Goal: Task Accomplishment & Management: Manage account settings

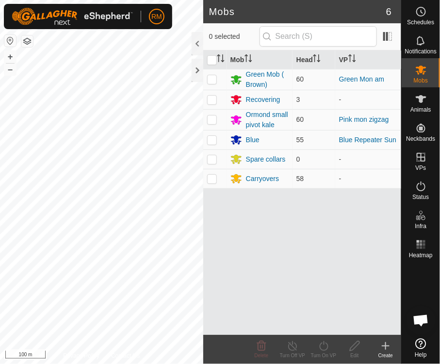
click at [290, 346] on div "Mobs 6 0 selected Mob Head VP Green Mob ( Brown) 60 Green Mon am Recovering 3 -…" at bounding box center [200, 182] width 401 height 364
click at [254, 139] on div "Blue" at bounding box center [253, 140] width 14 height 10
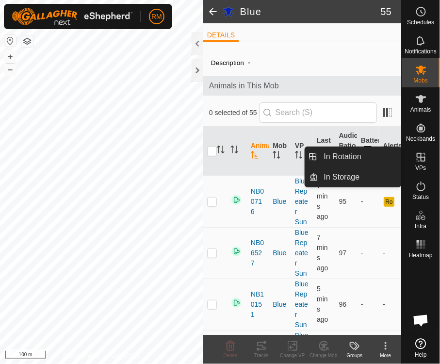
click at [421, 158] on icon at bounding box center [420, 157] width 9 height 9
click at [362, 154] on link "In Rotation" at bounding box center [359, 156] width 83 height 19
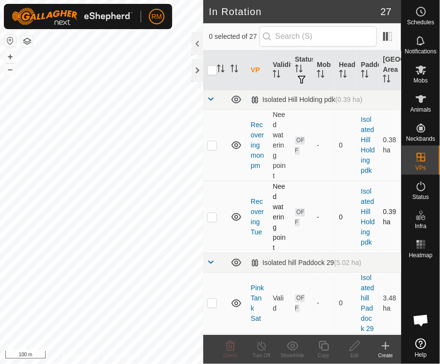
checkbox input "true"
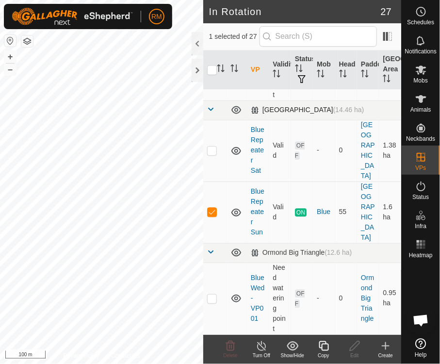
scroll to position [505, 0]
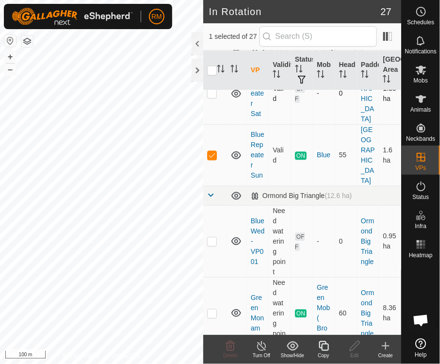
click at [271, 124] on td "Valid" at bounding box center [280, 94] width 22 height 62
click at [218, 124] on td at bounding box center [214, 94] width 23 height 62
checkbox input "true"
click at [215, 159] on p-checkbox at bounding box center [212, 155] width 10 height 8
checkbox input "false"
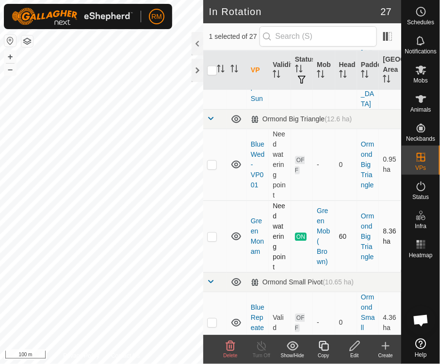
scroll to position [606, 0]
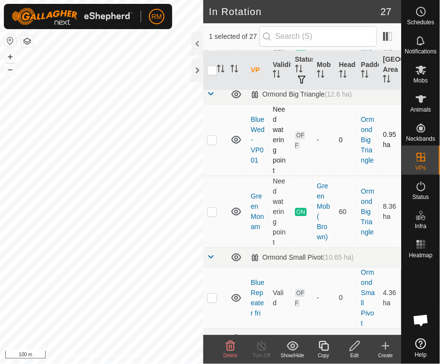
click at [207, 143] on p-checkbox at bounding box center [212, 140] width 10 height 8
checkbox input "true"
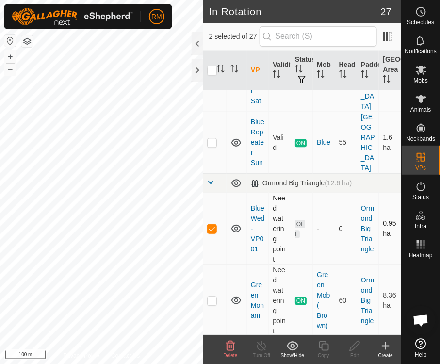
scroll to position [505, 0]
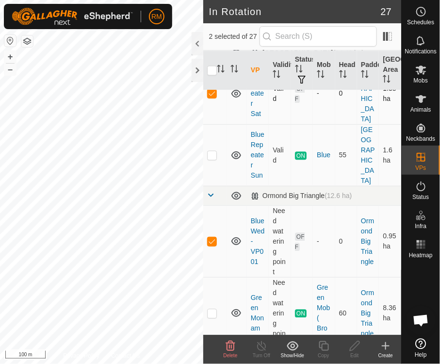
click at [212, 97] on p-checkbox at bounding box center [212, 93] width 10 height 8
checkbox input "false"
click at [209, 245] on p-checkbox at bounding box center [212, 241] width 10 height 8
checkbox input "false"
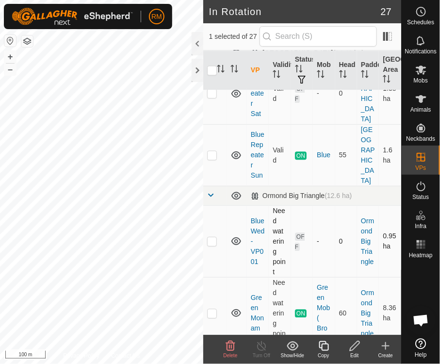
checkbox input "true"
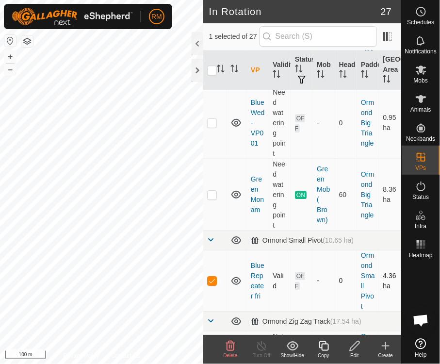
scroll to position [707, 0]
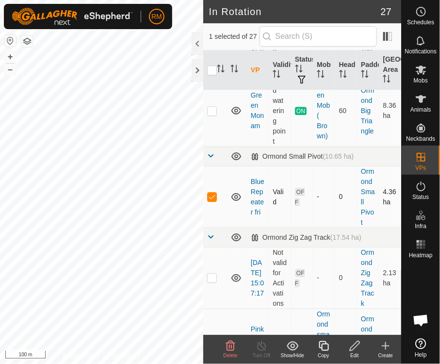
checkbox input "true"
checkbox input "false"
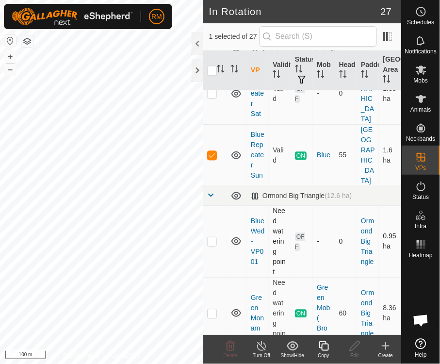
scroll to position [404, 0]
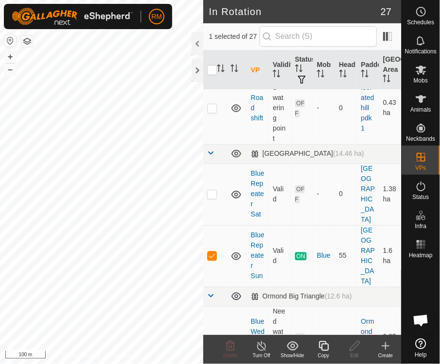
click at [321, 345] on icon at bounding box center [323, 346] width 10 height 10
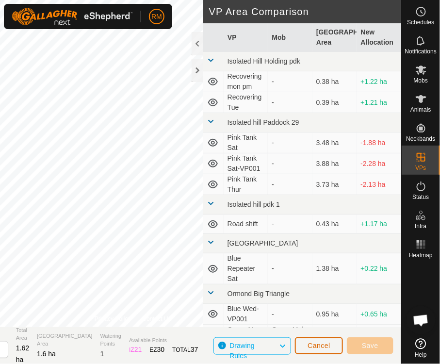
click at [336, 346] on button "Cancel" at bounding box center [319, 345] width 48 height 17
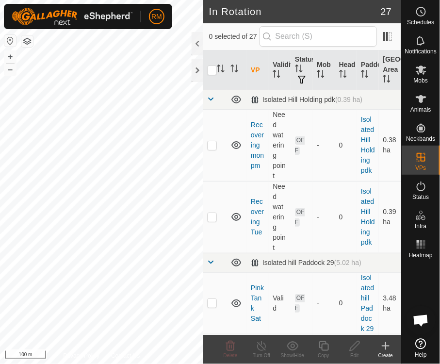
checkbox input "true"
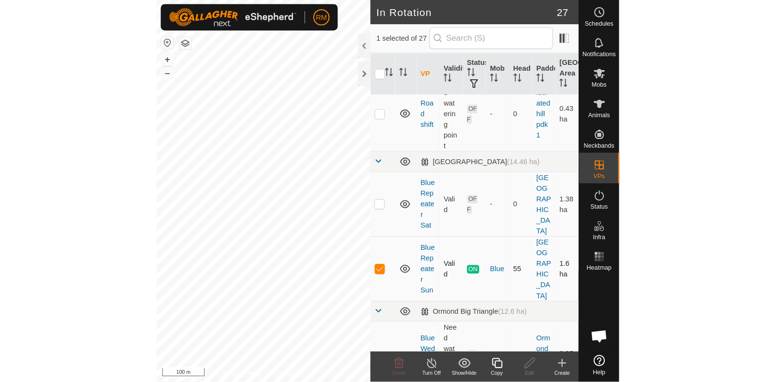
scroll to position [505, 0]
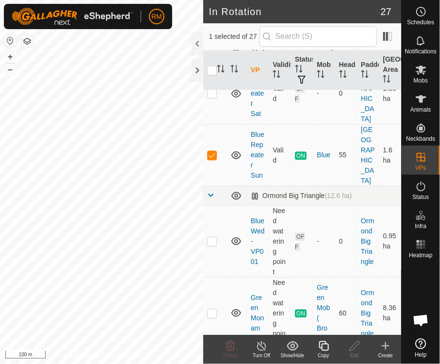
click at [327, 349] on icon at bounding box center [323, 346] width 10 height 10
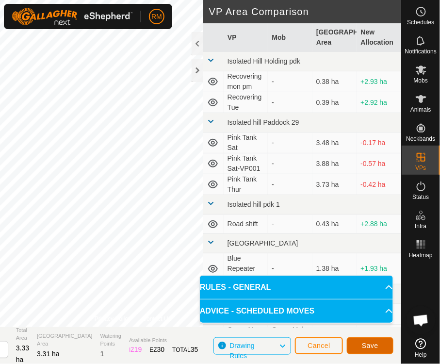
click at [359, 343] on button "Save" at bounding box center [370, 345] width 47 height 17
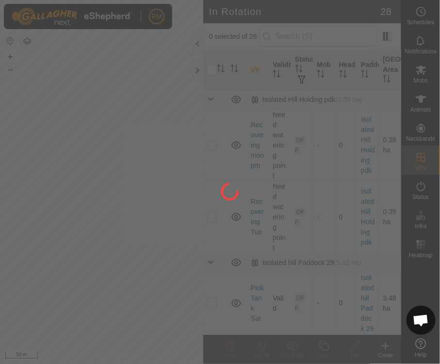
click at [184, 268] on div "RM Schedules Notifications Mobs Animals Neckbands VPs Status Infra Heatmap Help…" at bounding box center [220, 182] width 440 height 364
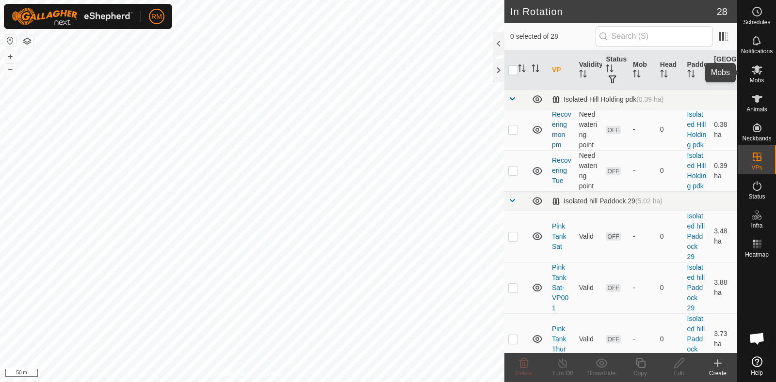
drag, startPoint x: 757, startPoint y: 72, endPoint x: 741, endPoint y: 76, distance: 15.9
click at [439, 72] on icon at bounding box center [756, 69] width 11 height 9
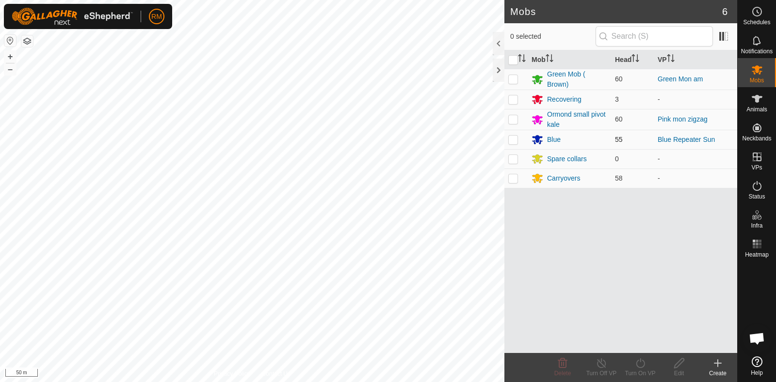
click at [439, 139] on p-checkbox at bounding box center [513, 140] width 10 height 8
checkbox input "false"
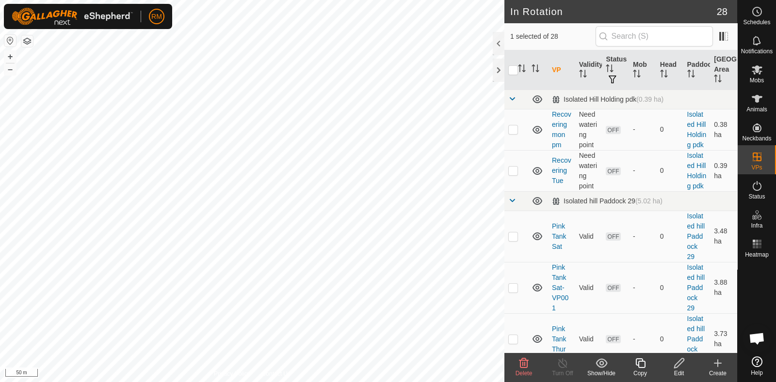
click at [439, 363] on icon at bounding box center [679, 364] width 12 height 12
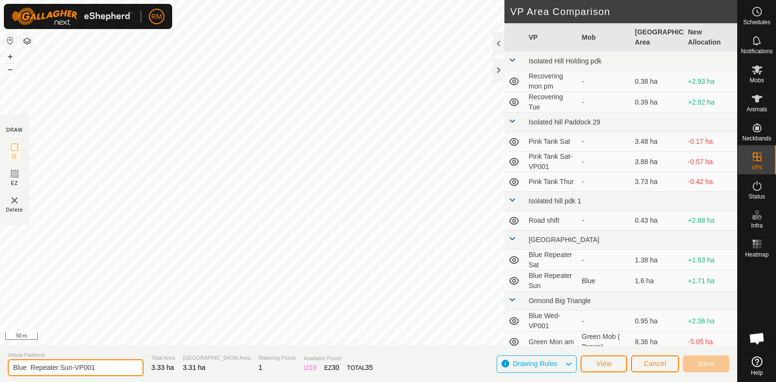
click at [118, 363] on input "Blue Repeater Sun-VP001" at bounding box center [76, 368] width 136 height 17
type input "Blue Repeater tue 7th"
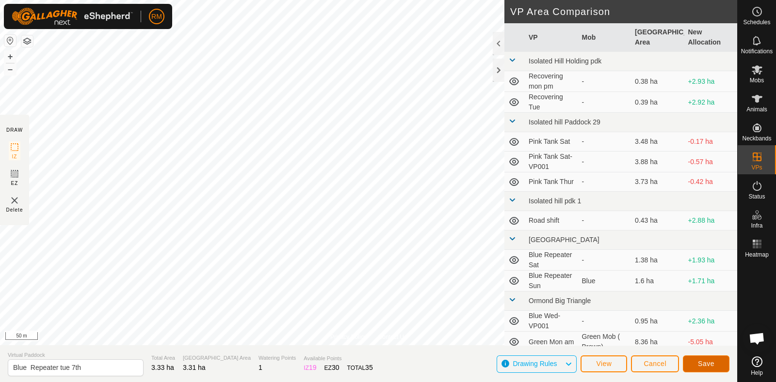
click at [439, 363] on span "Save" at bounding box center [706, 364] width 16 height 8
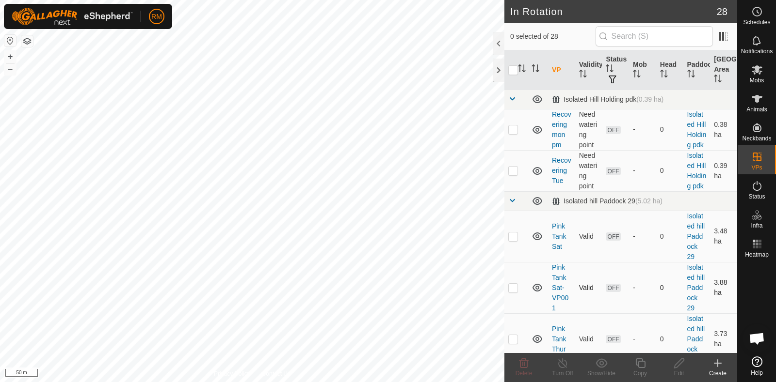
checkbox input "true"
checkbox input "false"
checkbox input "true"
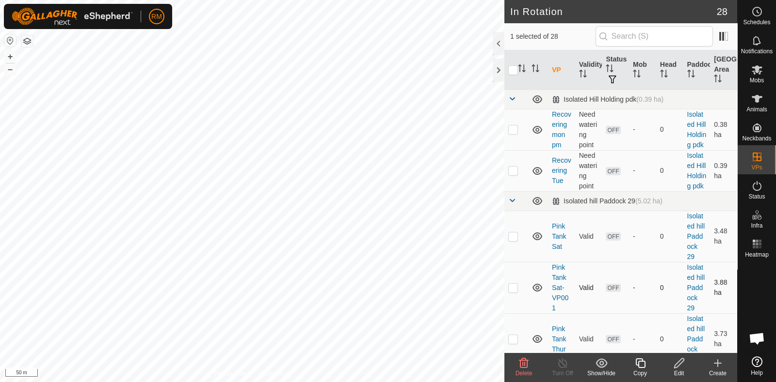
checkbox input "true"
checkbox input "false"
checkbox input "true"
checkbox input "false"
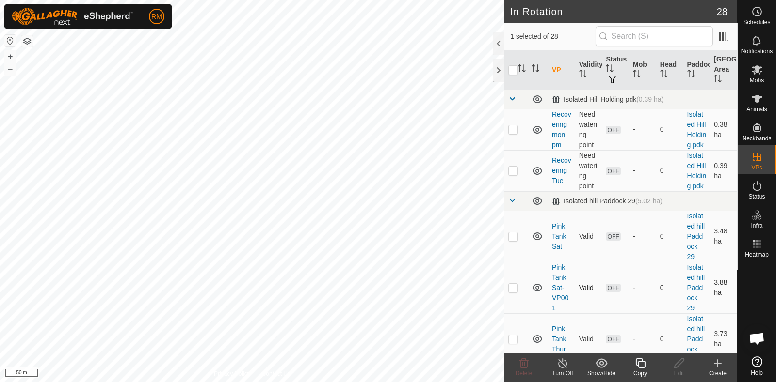
checkbox input "false"
checkbox input "true"
drag, startPoint x: 761, startPoint y: 75, endPoint x: 768, endPoint y: 74, distance: 6.9
click at [439, 74] on div "Mobs" at bounding box center [756, 72] width 38 height 29
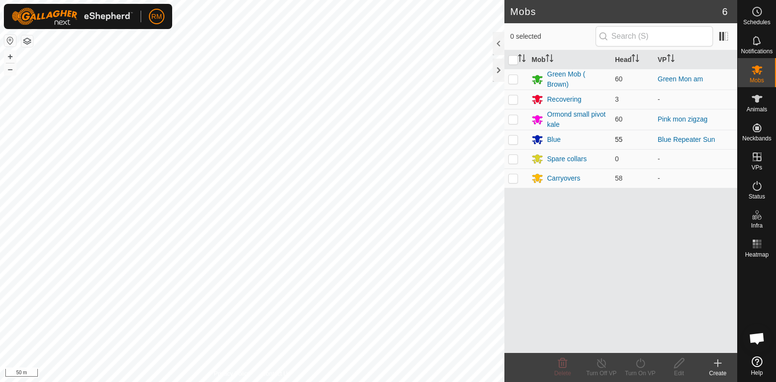
click at [439, 140] on p-checkbox at bounding box center [513, 140] width 10 height 8
checkbox input "true"
click at [439, 363] on icon at bounding box center [639, 364] width 9 height 10
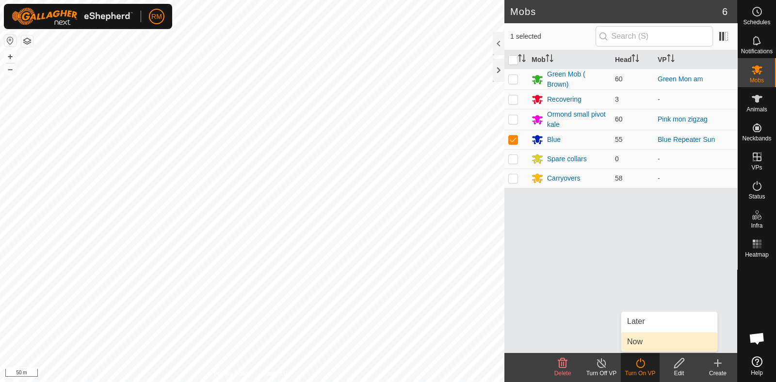
click at [439, 338] on link "Now" at bounding box center [669, 342] width 96 height 19
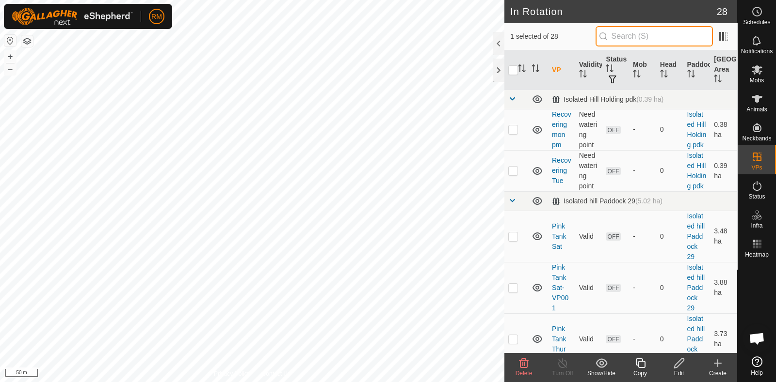
click at [439, 31] on input "text" at bounding box center [653, 36] width 117 height 20
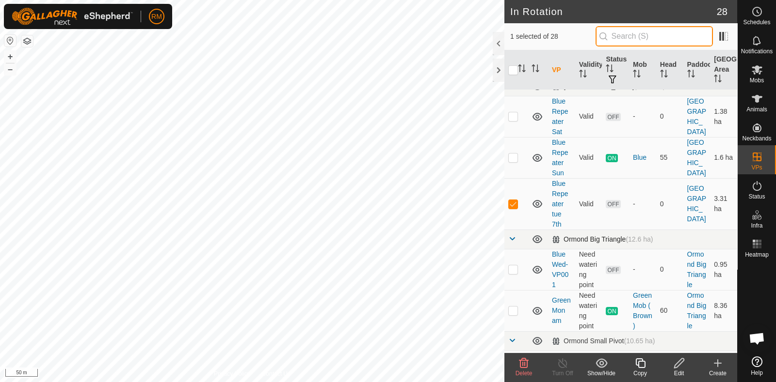
scroll to position [351, 0]
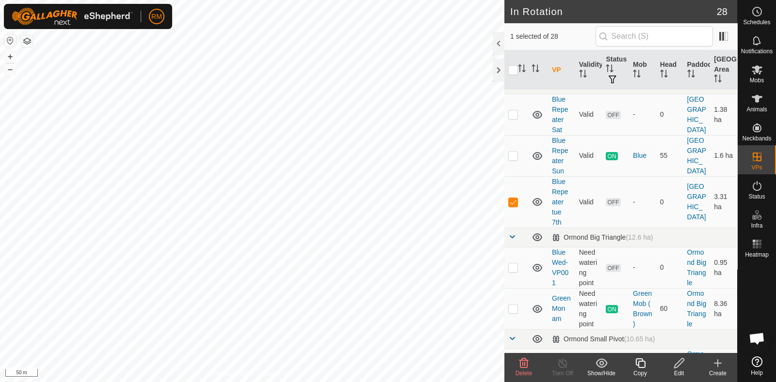
click at [439, 226] on link "Blue Repeater tue 7th" at bounding box center [560, 202] width 16 height 48
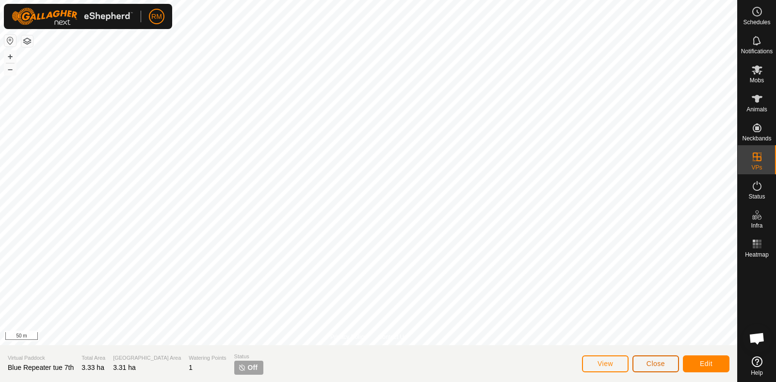
click at [439, 361] on button "Close" at bounding box center [655, 364] width 47 height 17
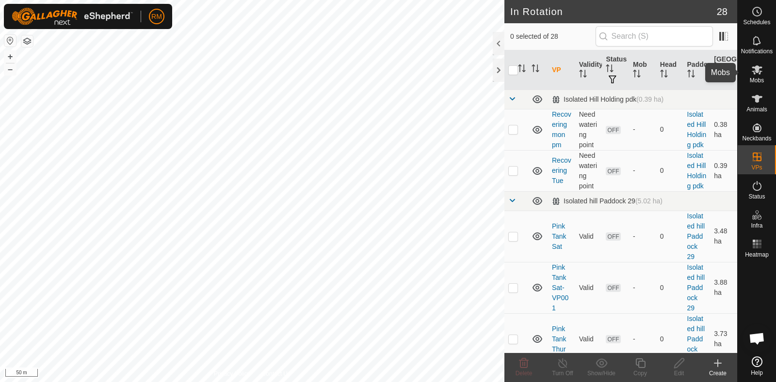
click at [439, 73] on icon at bounding box center [756, 69] width 11 height 9
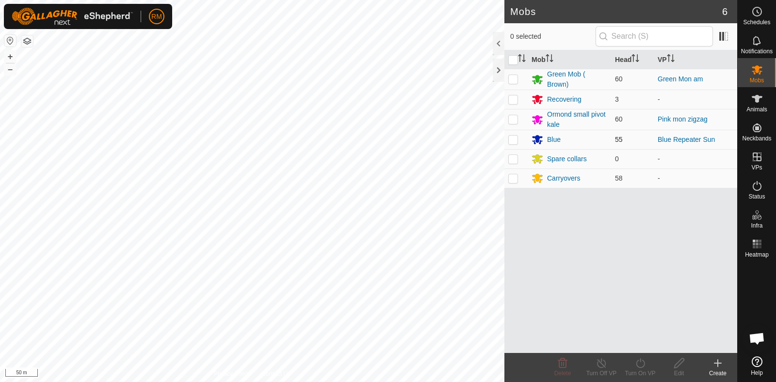
click at [439, 139] on p-checkbox at bounding box center [513, 140] width 10 height 8
checkbox input "true"
click at [439, 363] on icon at bounding box center [640, 364] width 12 height 12
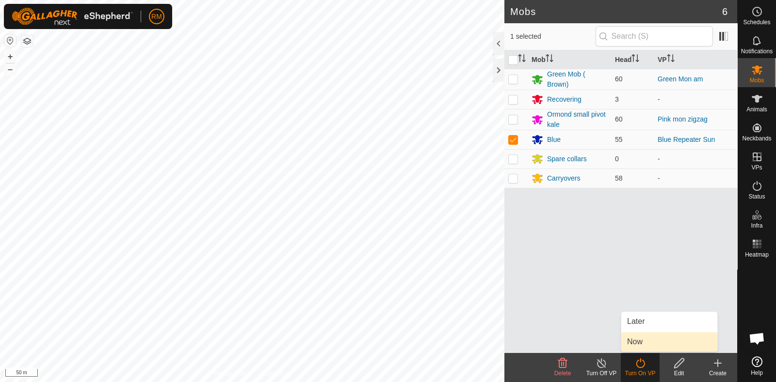
click at [439, 343] on link "Now" at bounding box center [669, 342] width 96 height 19
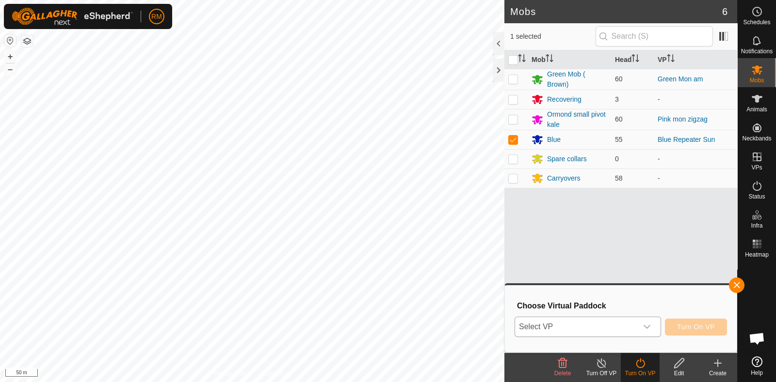
click at [439, 326] on icon "dropdown trigger" at bounding box center [647, 327] width 8 height 8
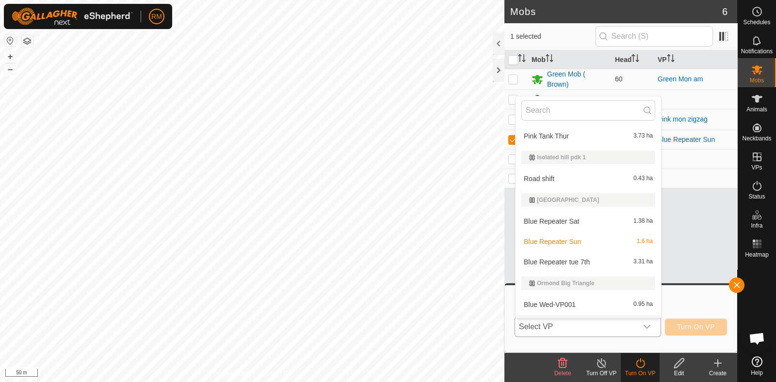
scroll to position [101, 0]
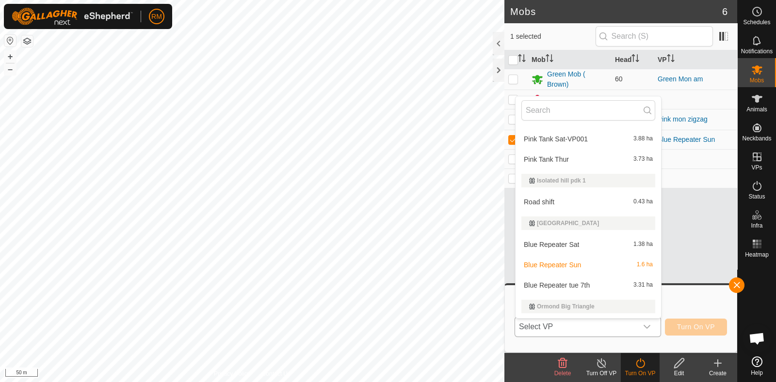
click at [439, 285] on li "Blue Repeater tue 7th 3.31 ha" at bounding box center [587, 285] width 145 height 19
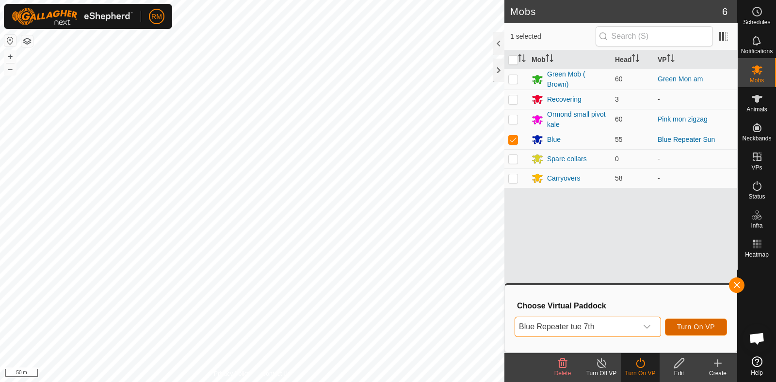
click at [439, 323] on span "Turn On VP" at bounding box center [696, 327] width 38 height 8
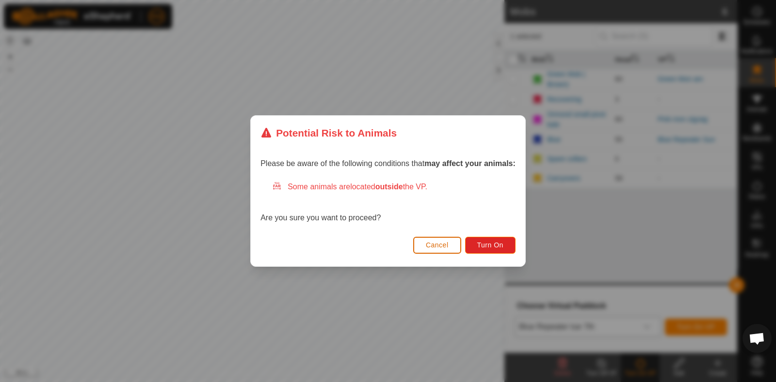
click at [439, 245] on span "Cancel" at bounding box center [437, 245] width 23 height 8
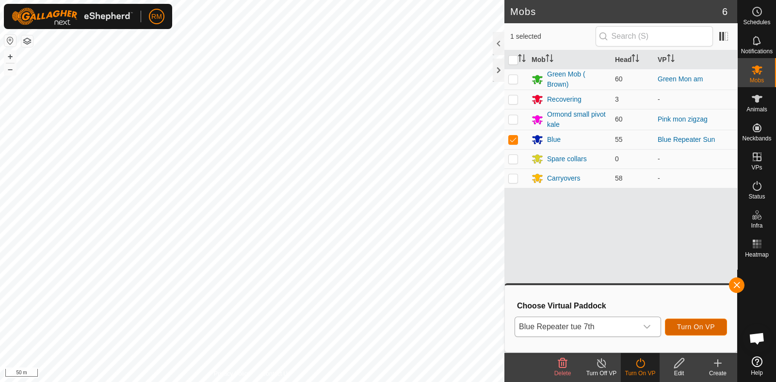
click at [439, 328] on span "Turn On VP" at bounding box center [696, 327] width 38 height 8
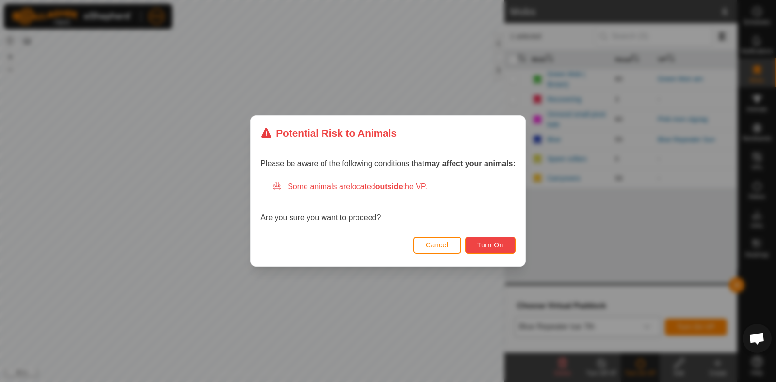
click at [439, 243] on span "Turn On" at bounding box center [490, 245] width 26 height 8
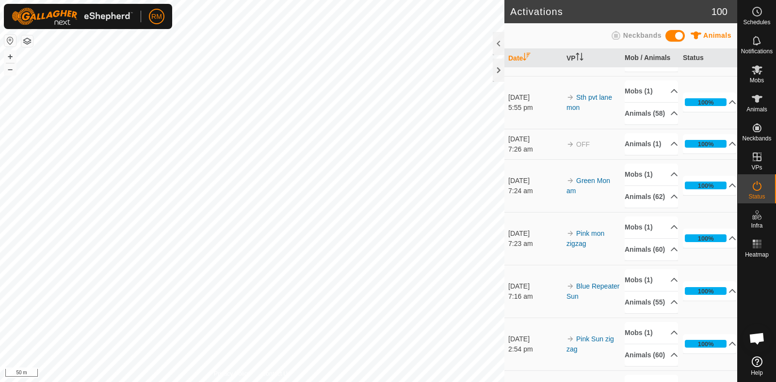
scroll to position [151, 0]
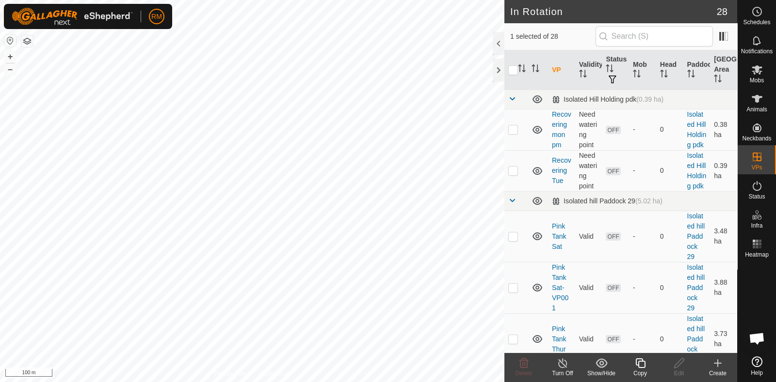
click at [439, 363] on icon at bounding box center [640, 364] width 12 height 12
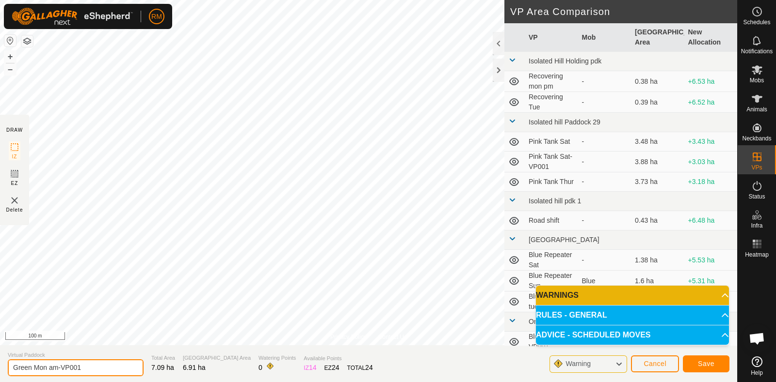
click at [78, 363] on input "Green Mon am-VP001" at bounding box center [76, 368] width 136 height 17
drag, startPoint x: 78, startPoint y: 367, endPoint x: 0, endPoint y: 360, distance: 78.4
click at [0, 360] on section "Virtual Paddock Green Mon am-VP001 Total Area 7.09 ha Grazing Area 6.91 ha Wate…" at bounding box center [368, 364] width 737 height 37
type input "1"
type input "Green Big Pt Tue 7th"
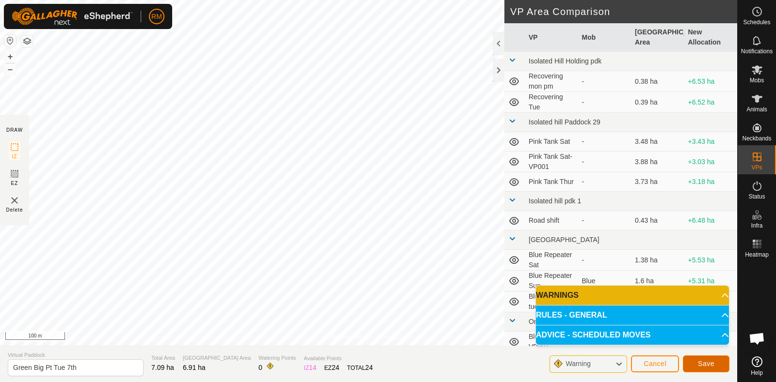
click at [439, 358] on button "Save" at bounding box center [705, 364] width 47 height 17
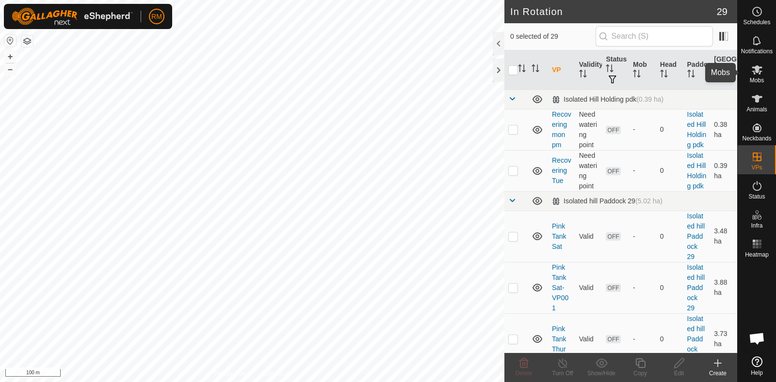
click at [439, 70] on icon at bounding box center [757, 70] width 12 height 12
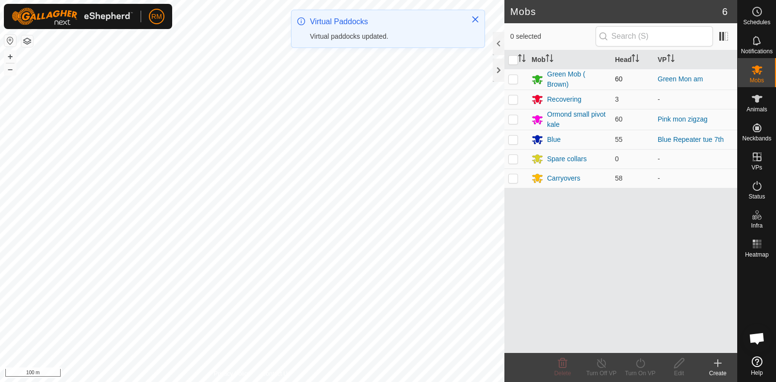
click at [439, 75] on p-checkbox at bounding box center [513, 79] width 10 height 8
checkbox input "true"
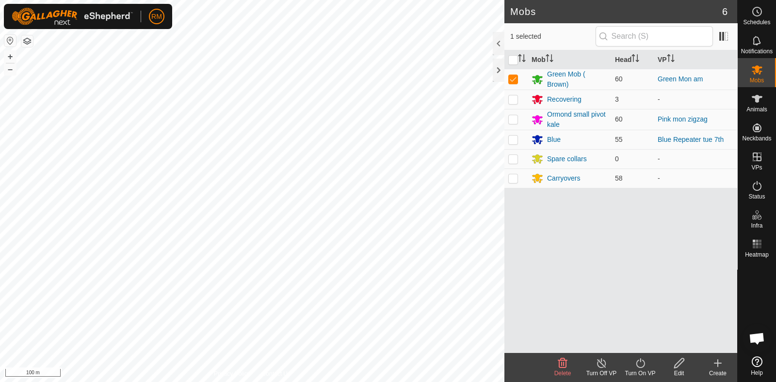
click at [439, 363] on icon at bounding box center [640, 364] width 12 height 12
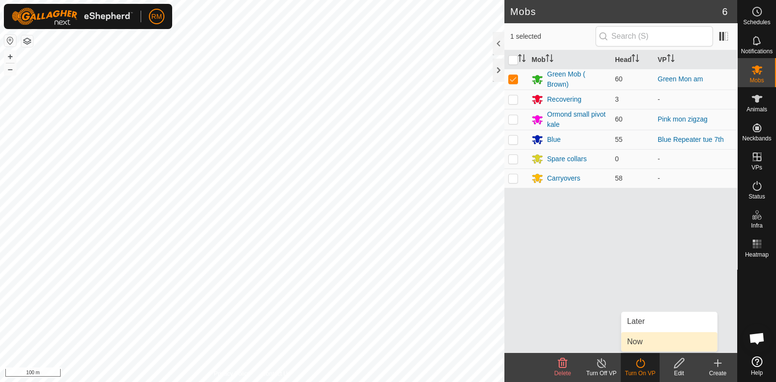
click at [439, 346] on link "Now" at bounding box center [669, 342] width 96 height 19
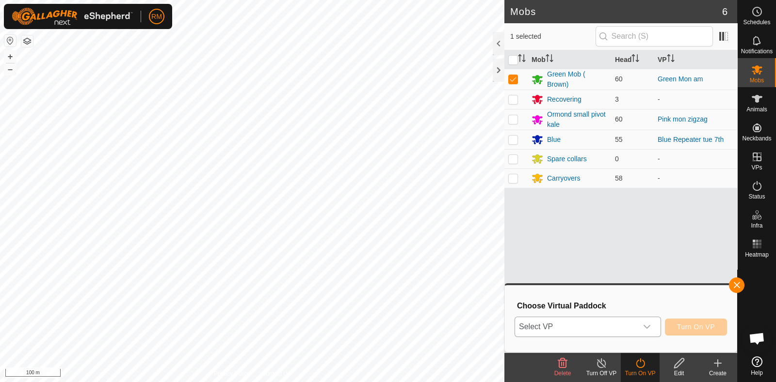
click at [439, 322] on span "Select VP" at bounding box center [576, 326] width 122 height 19
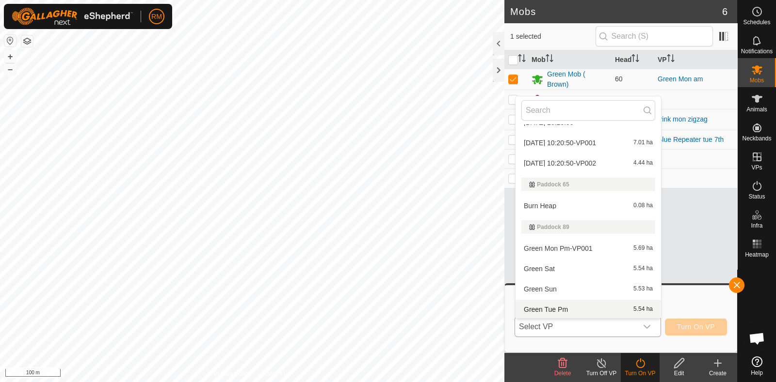
scroll to position [685, 0]
click at [439, 282] on div "Mob Head VP Green Mob ( Brown) 60 Green Mon am Recovering 3 - Ormond small pivo…" at bounding box center [620, 201] width 233 height 303
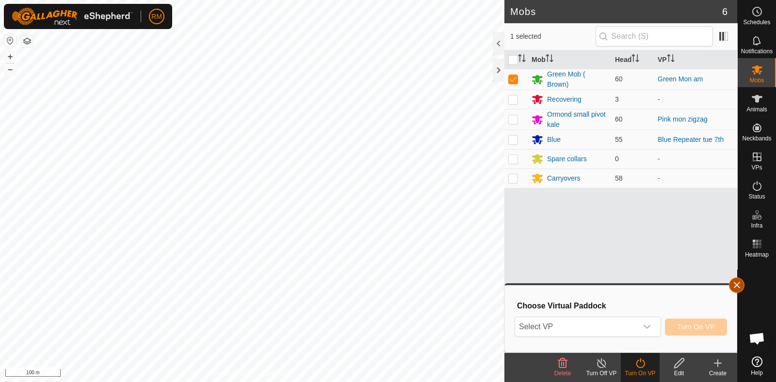
click at [439, 282] on button "button" at bounding box center [737, 286] width 16 height 16
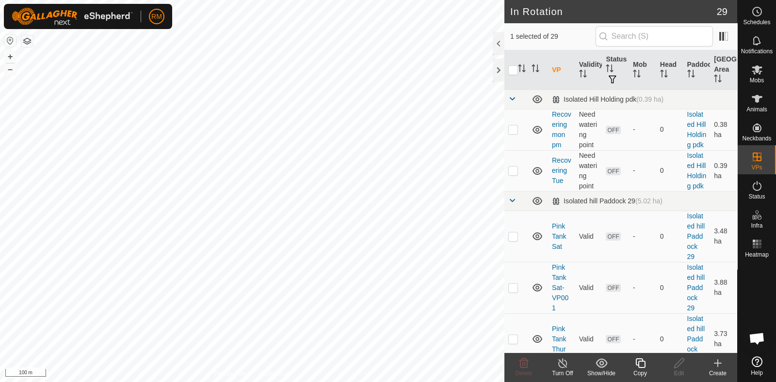
checkbox input "false"
checkbox input "true"
checkbox input "false"
click at [439, 363] on icon at bounding box center [679, 364] width 12 height 12
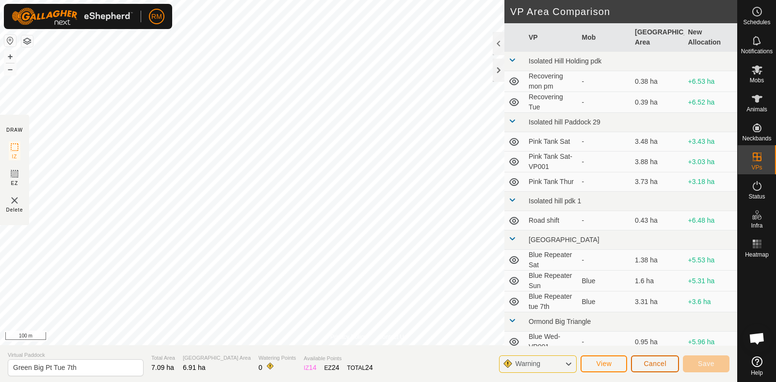
click at [439, 363] on span "Cancel" at bounding box center [654, 364] width 23 height 8
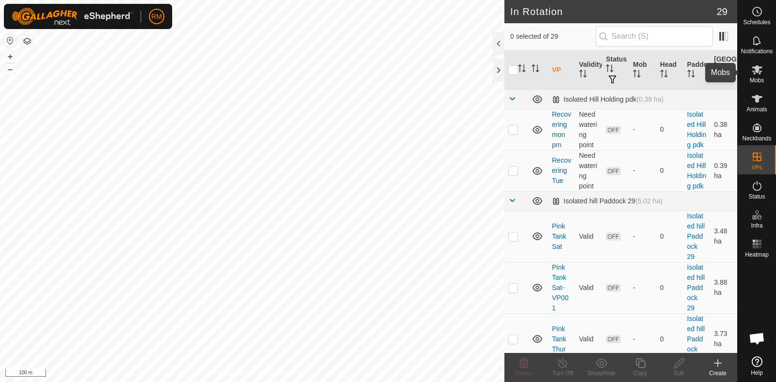
click at [439, 76] on es-mob-svg-icon at bounding box center [756, 70] width 17 height 16
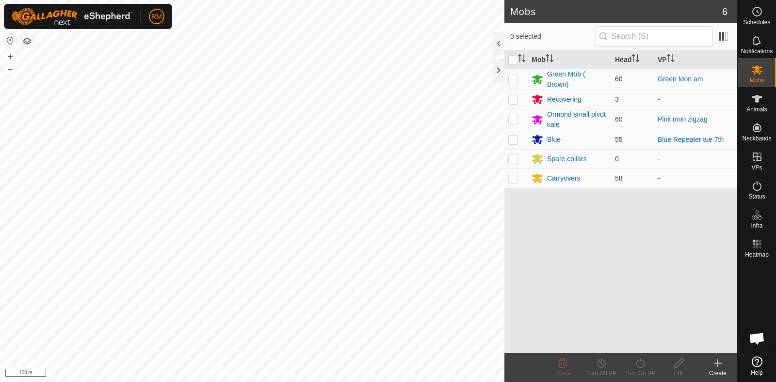
click at [439, 79] on p-checkbox at bounding box center [513, 79] width 10 height 8
checkbox input "true"
click at [439, 363] on icon at bounding box center [640, 364] width 12 height 12
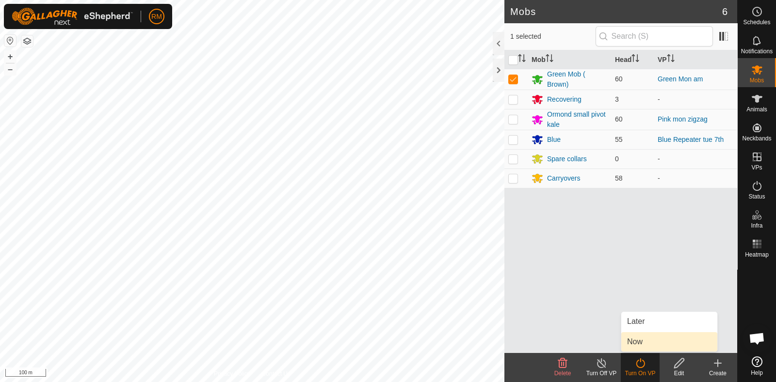
click at [439, 337] on link "Now" at bounding box center [669, 342] width 96 height 19
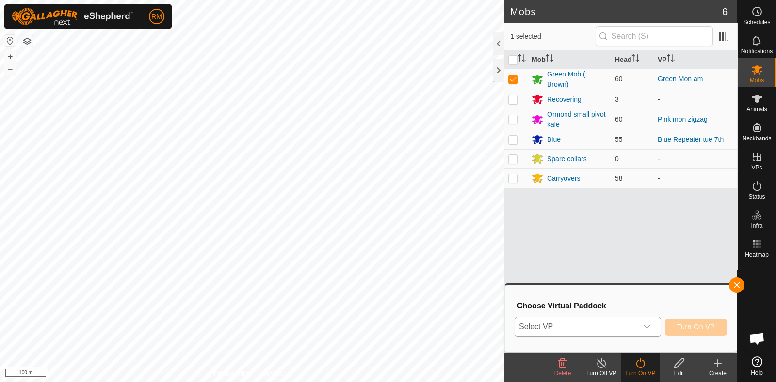
click at [439, 330] on span "Select VP" at bounding box center [576, 326] width 122 height 19
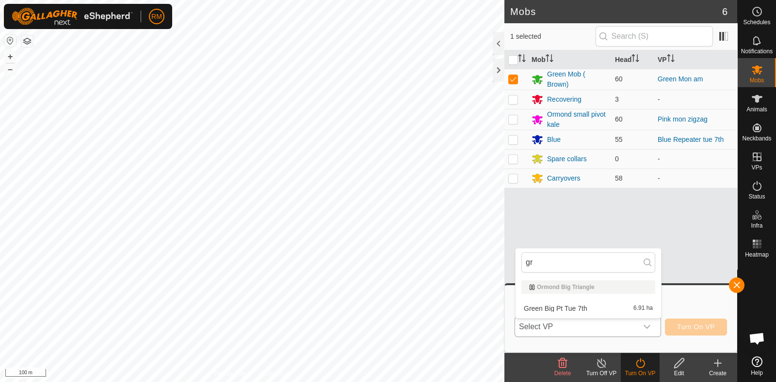
type input "g"
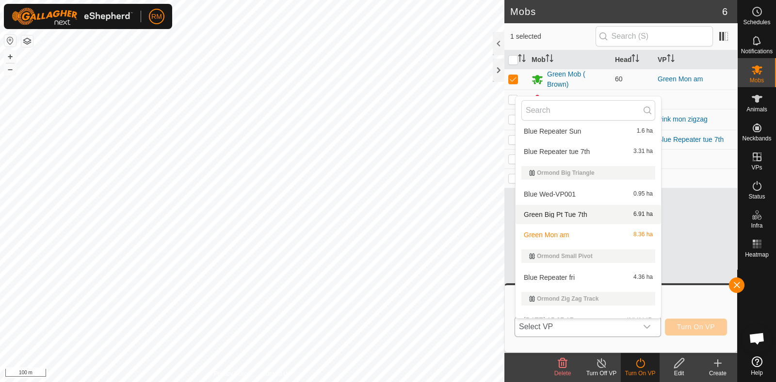
scroll to position [233, 0]
click at [439, 212] on li "Green Big Pt Tue 7th 6.91 ha" at bounding box center [587, 215] width 145 height 19
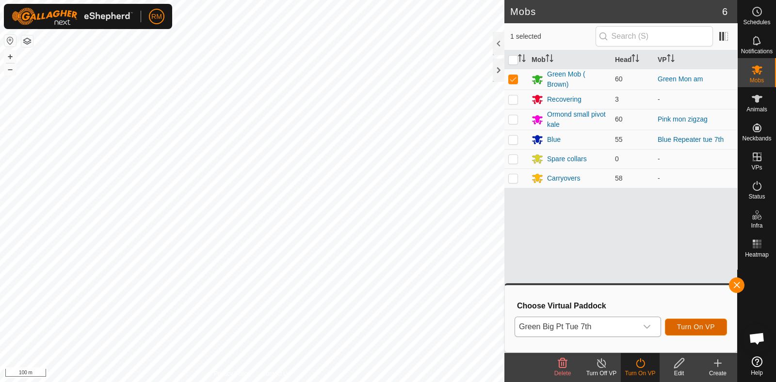
click at [439, 328] on span "Turn On VP" at bounding box center [696, 327] width 38 height 8
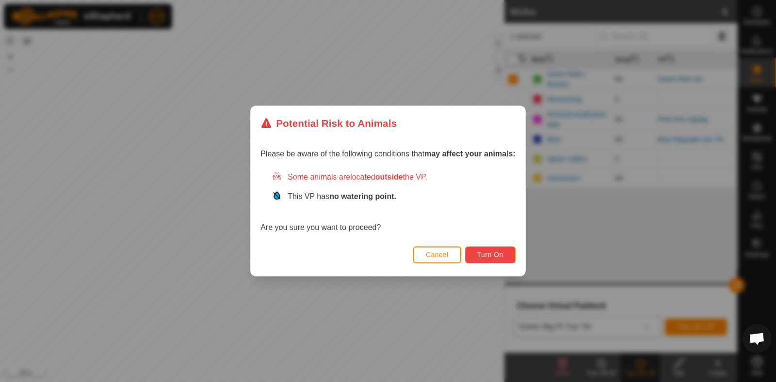
click at [439, 257] on span "Turn On" at bounding box center [490, 255] width 26 height 8
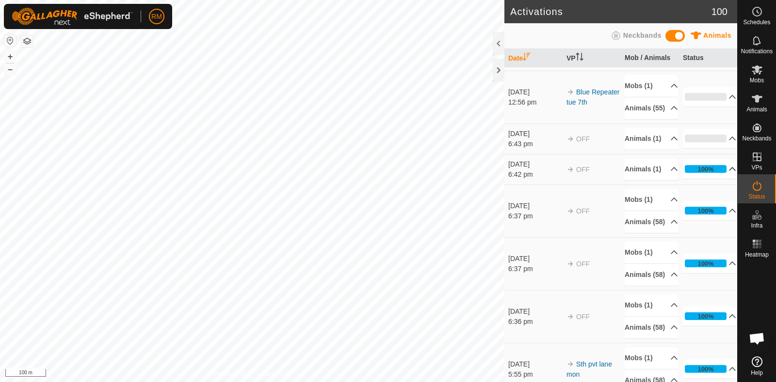
scroll to position [50, 0]
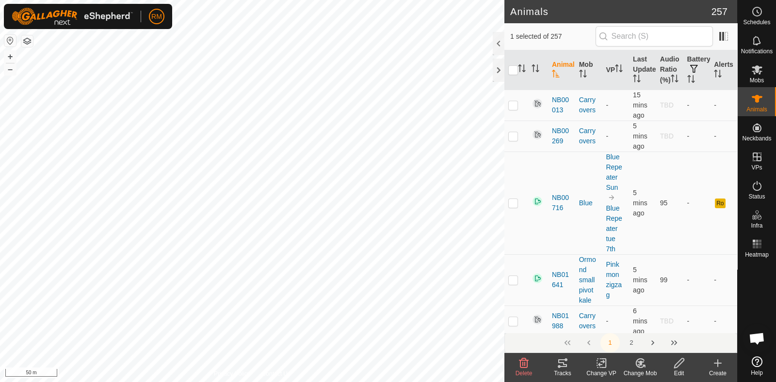
click at [439, 363] on icon at bounding box center [562, 364] width 12 height 12
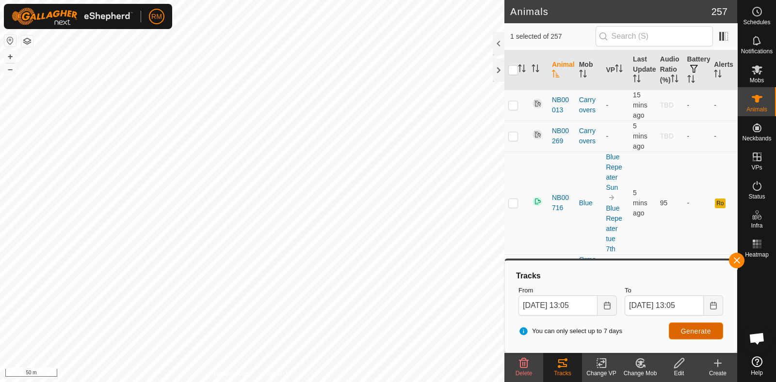
click at [439, 332] on span "Generate" at bounding box center [696, 332] width 30 height 8
click at [439, 258] on button "button" at bounding box center [737, 261] width 16 height 16
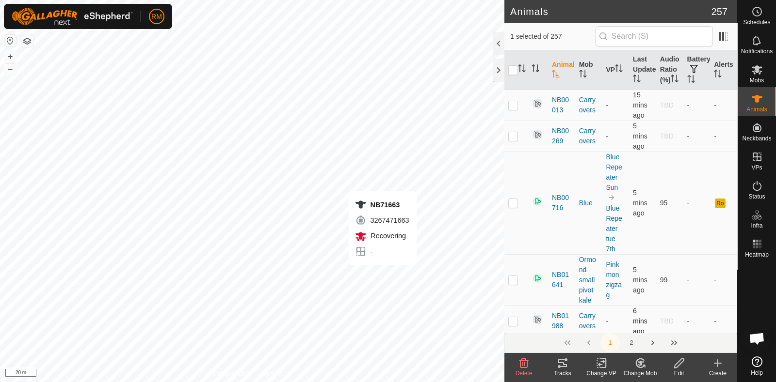
checkbox input "false"
checkbox input "true"
click at [439, 363] on icon at bounding box center [562, 364] width 9 height 8
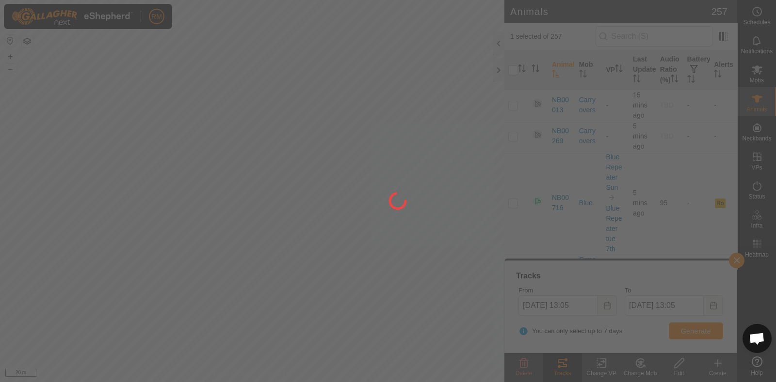
drag, startPoint x: 431, startPoint y: 298, endPoint x: 453, endPoint y: 255, distance: 47.7
click at [439, 255] on div at bounding box center [388, 191] width 776 height 382
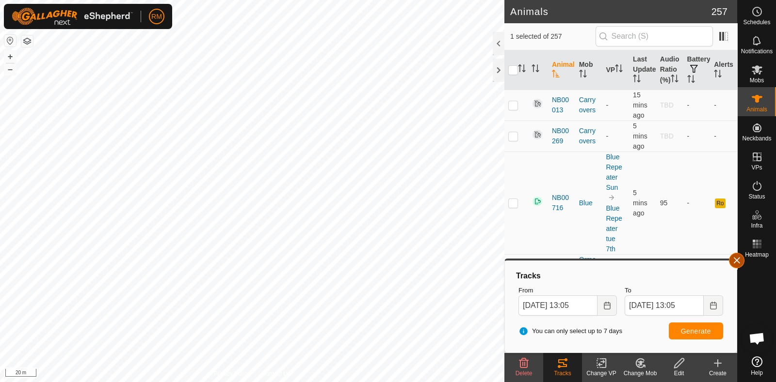
click at [439, 260] on button "button" at bounding box center [737, 261] width 16 height 16
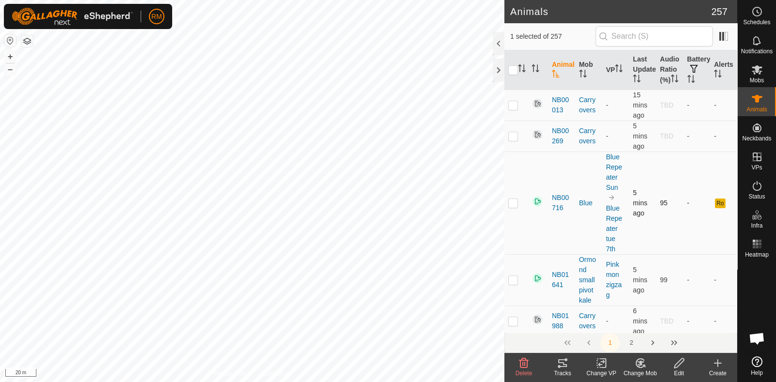
checkbox input "true"
checkbox input "false"
click at [439, 363] on icon at bounding box center [562, 364] width 12 height 12
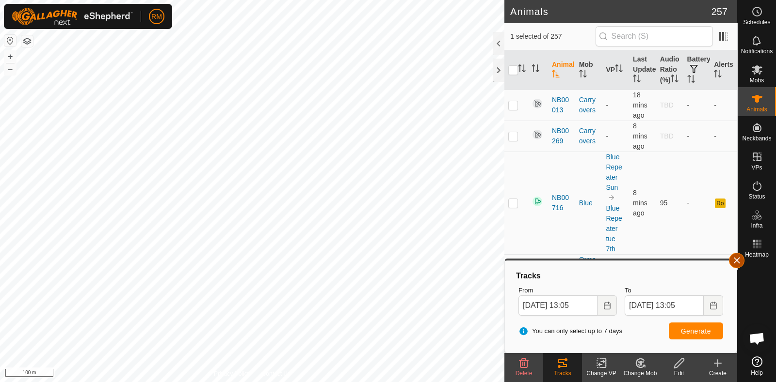
click at [439, 259] on button "button" at bounding box center [737, 261] width 16 height 16
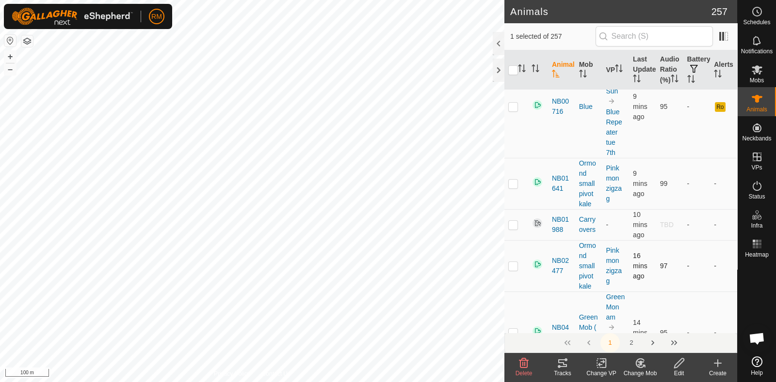
scroll to position [101, 0]
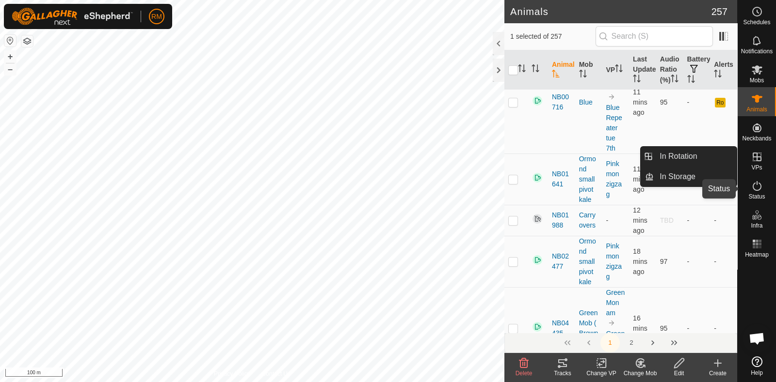
click at [439, 186] on icon at bounding box center [757, 186] width 12 height 12
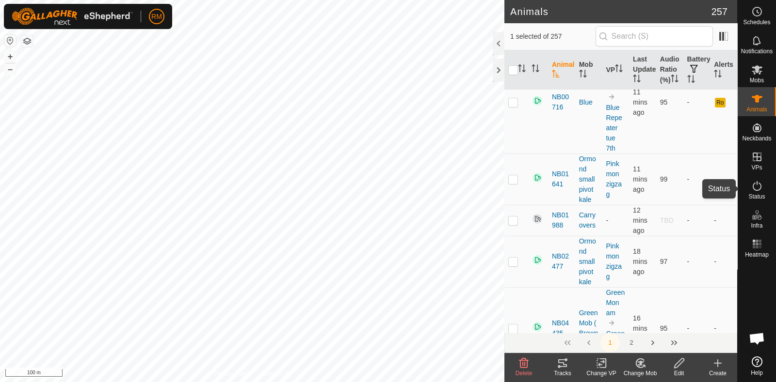
click at [439, 188] on icon at bounding box center [757, 186] width 12 height 12
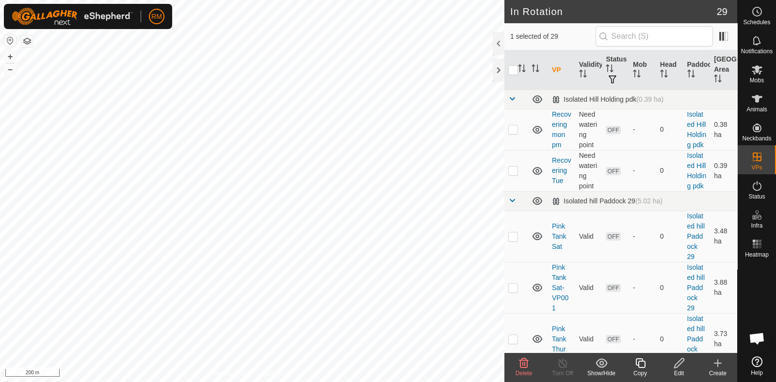
checkbox input "true"
checkbox input "false"
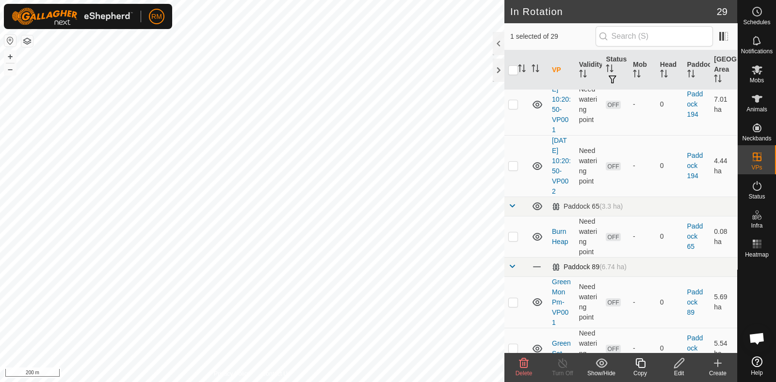
scroll to position [1212, 0]
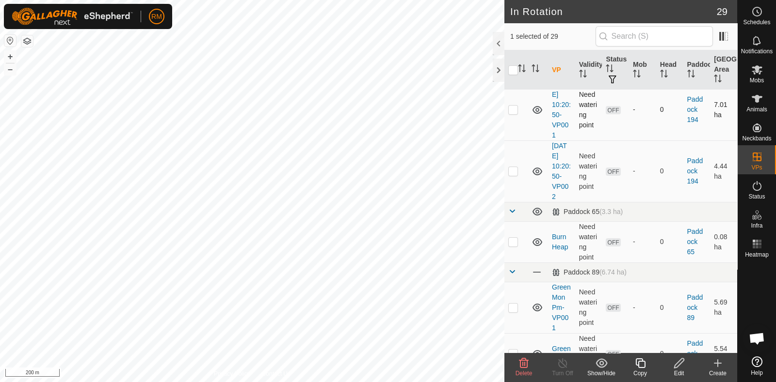
click at [439, 141] on td at bounding box center [515, 110] width 23 height 62
checkbox input "true"
click at [439, 202] on td at bounding box center [515, 172] width 23 height 62
checkbox input "true"
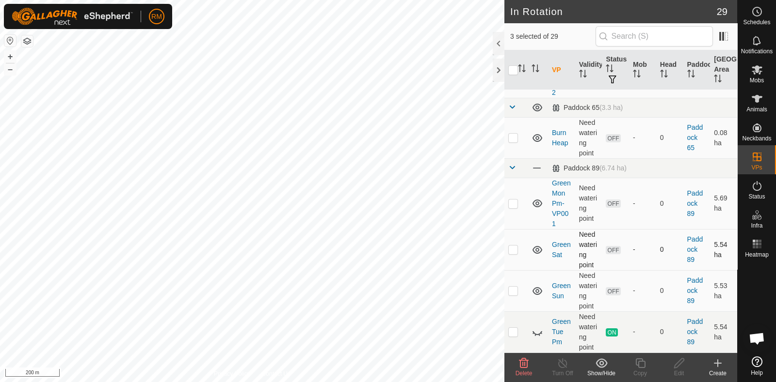
scroll to position [1413, 0]
click at [439, 142] on p-checkbox at bounding box center [513, 138] width 10 height 8
checkbox input "false"
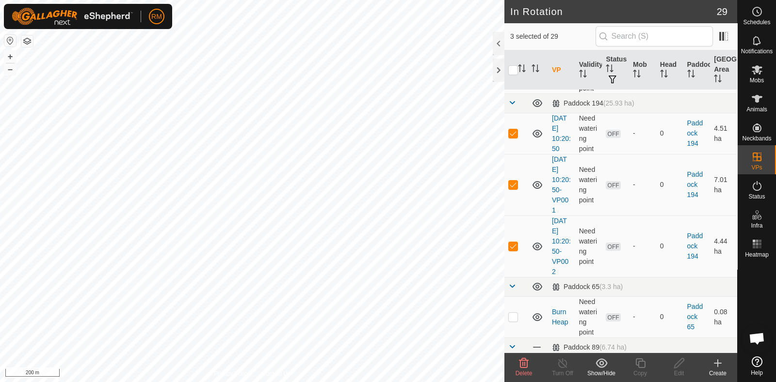
scroll to position [1010, 0]
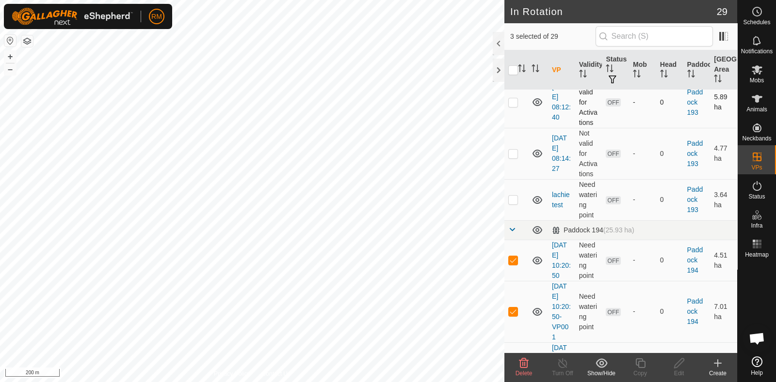
click at [439, 106] on p-checkbox at bounding box center [513, 102] width 10 height 8
checkbox input "true"
click at [439, 179] on td at bounding box center [515, 153] width 23 height 51
checkbox input "true"
click at [439, 204] on p-checkbox at bounding box center [513, 200] width 10 height 8
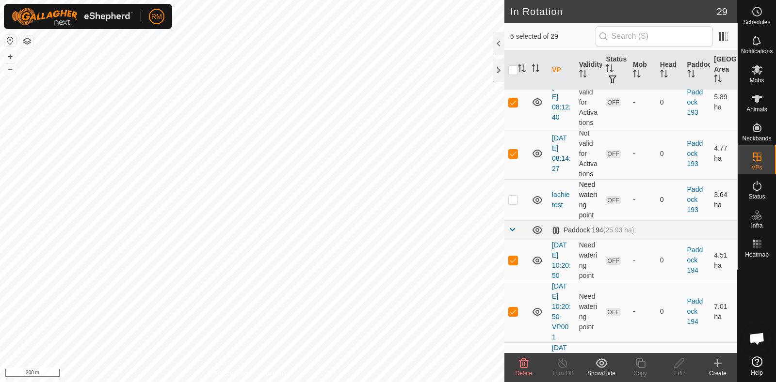
checkbox input "true"
click at [439, 363] on icon at bounding box center [524, 364] width 12 height 12
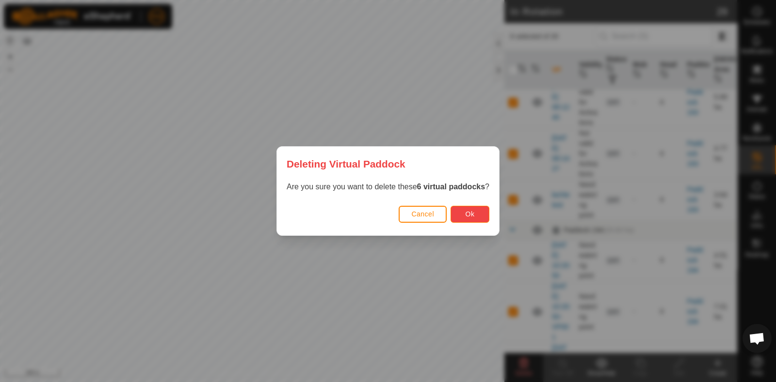
click at [439, 214] on button "Ok" at bounding box center [469, 214] width 39 height 17
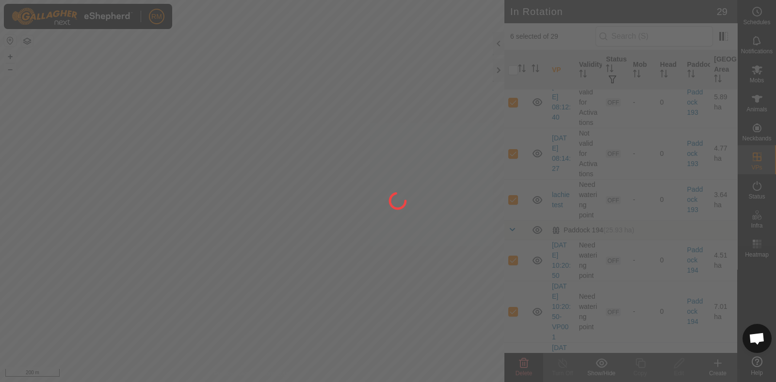
checkbox input "false"
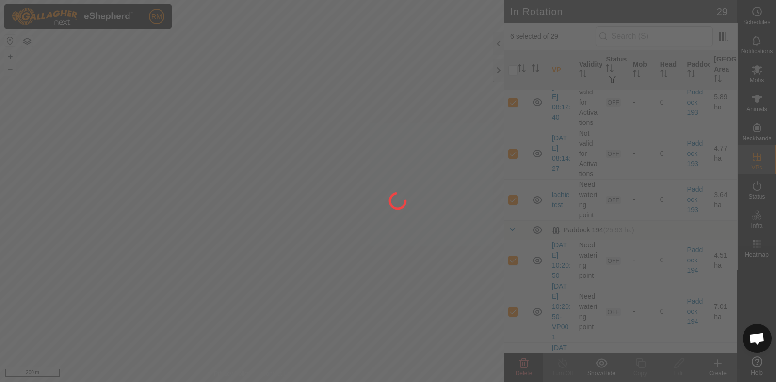
checkbox input "false"
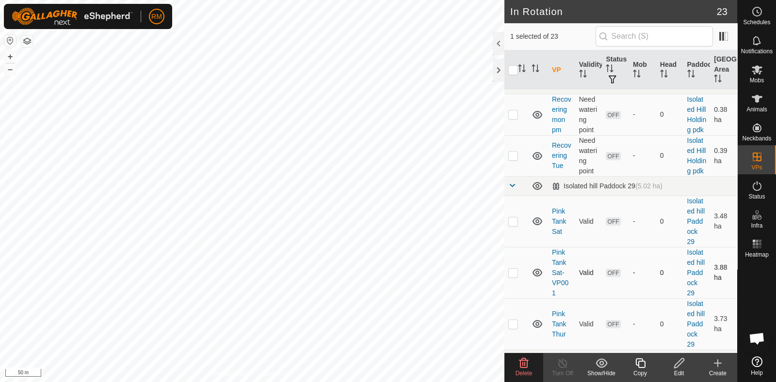
scroll to position [0, 0]
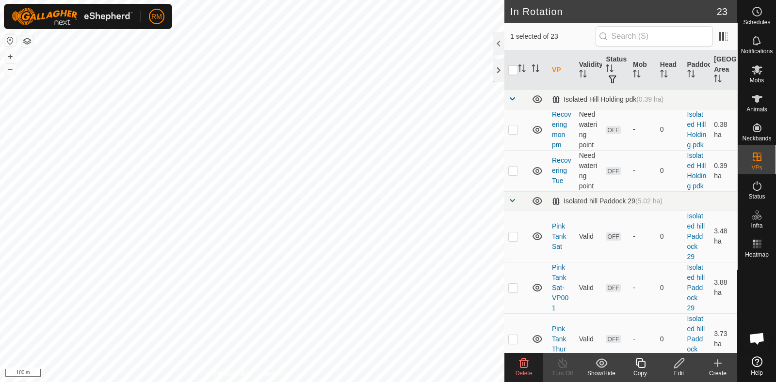
click at [439, 363] on icon at bounding box center [524, 364] width 12 height 12
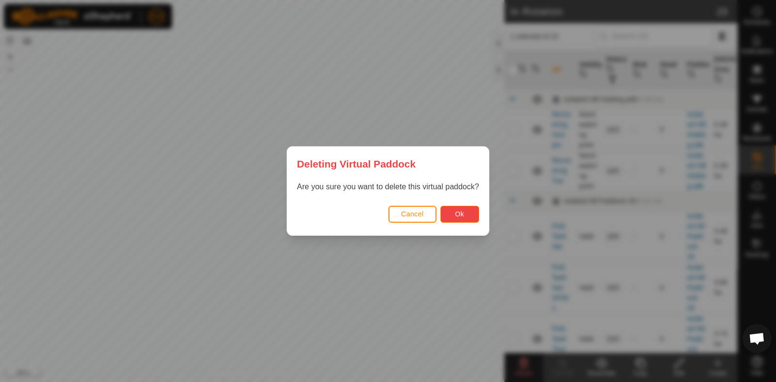
click at [439, 213] on button "Ok" at bounding box center [459, 214] width 39 height 17
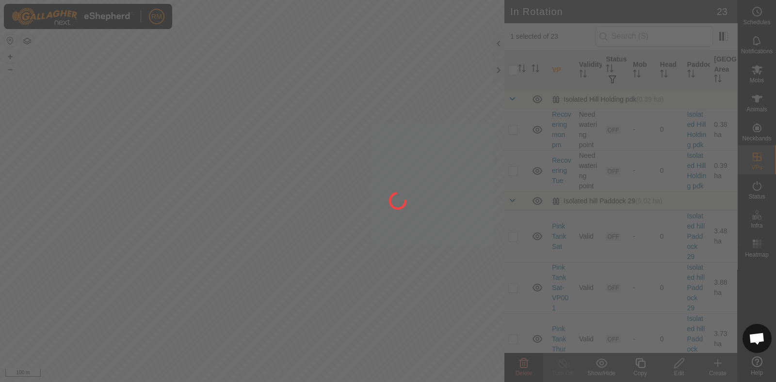
checkbox input "false"
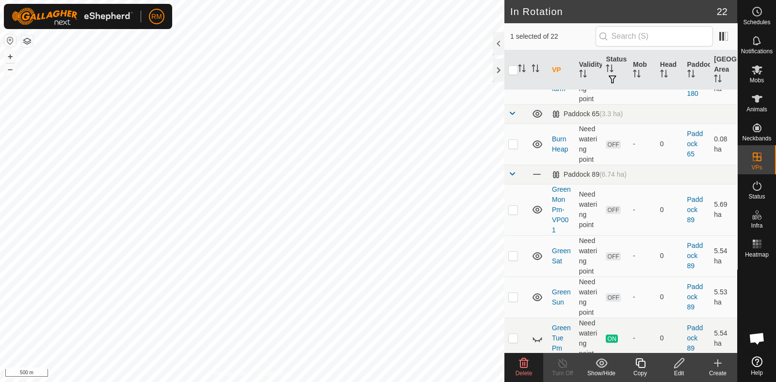
scroll to position [908, 0]
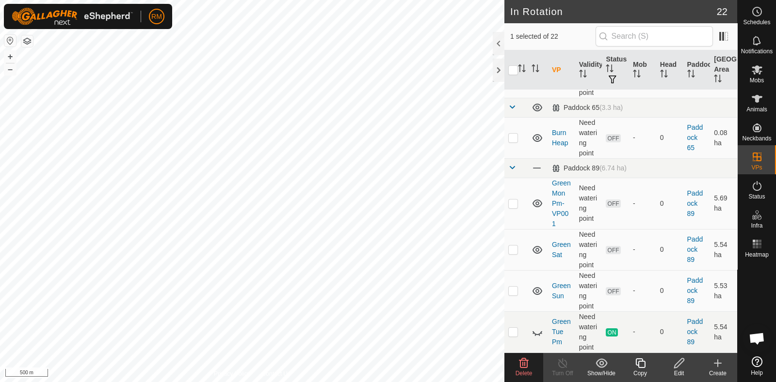
click at [439, 361] on icon at bounding box center [524, 364] width 12 height 12
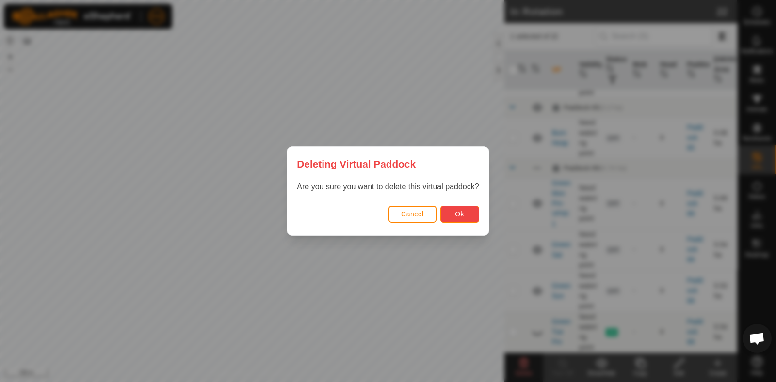
click at [439, 213] on button "Ok" at bounding box center [459, 214] width 39 height 17
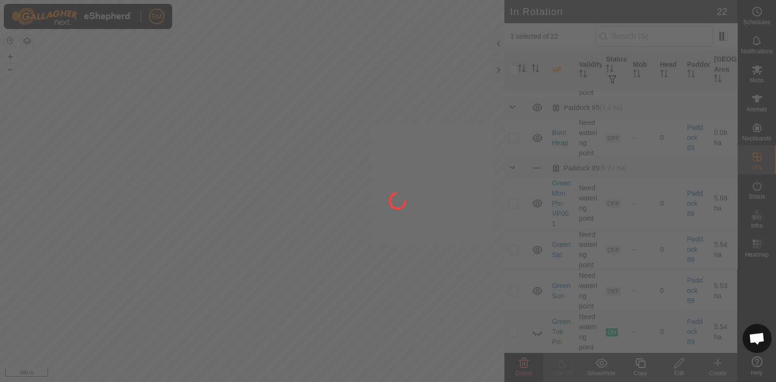
checkbox input "false"
click at [271, 238] on div at bounding box center [388, 191] width 776 height 382
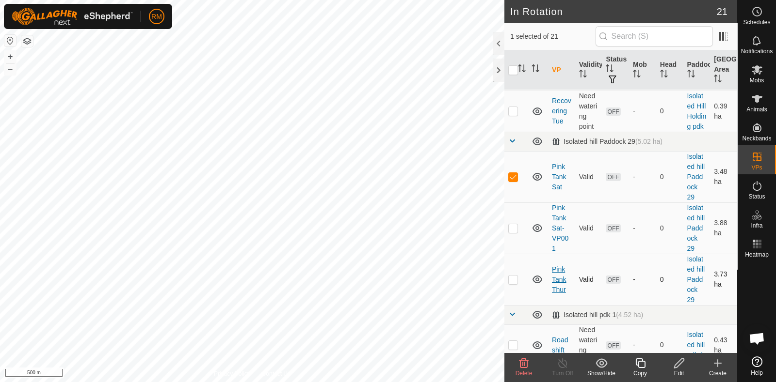
scroll to position [101, 0]
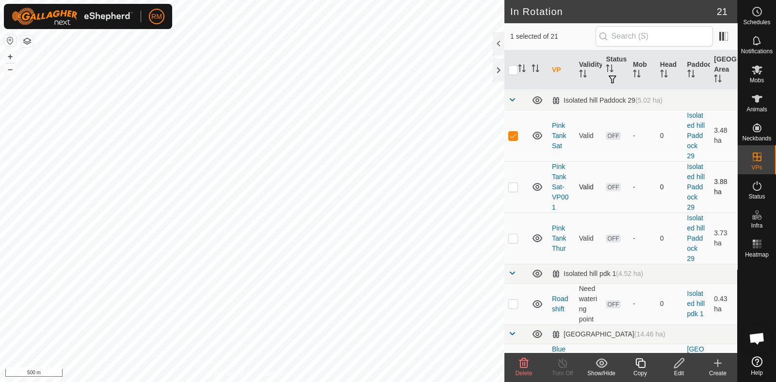
click at [439, 191] on p-checkbox at bounding box center [513, 187] width 10 height 8
checkbox input "true"
click at [439, 363] on icon at bounding box center [524, 364] width 12 height 12
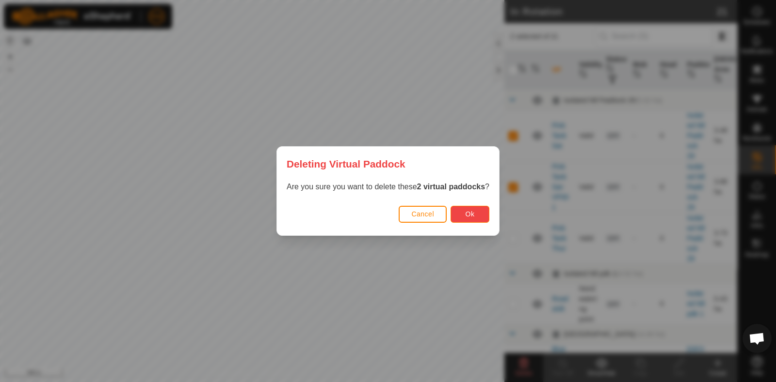
click at [439, 215] on span "Ok" at bounding box center [469, 214] width 9 height 8
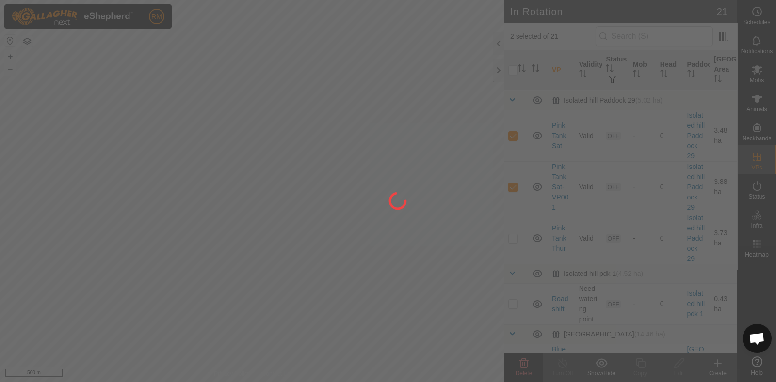
checkbox input "false"
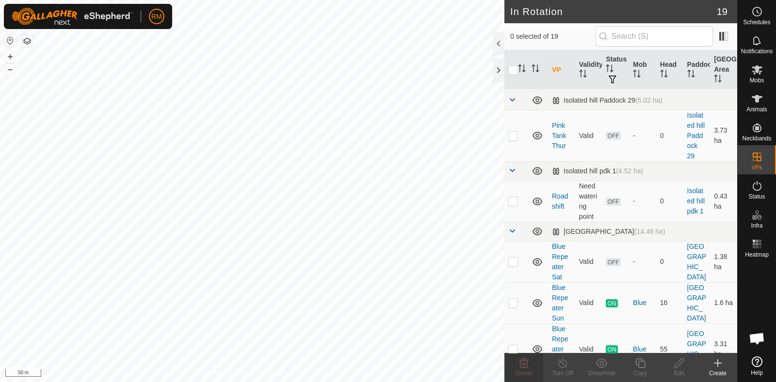
checkbox input "true"
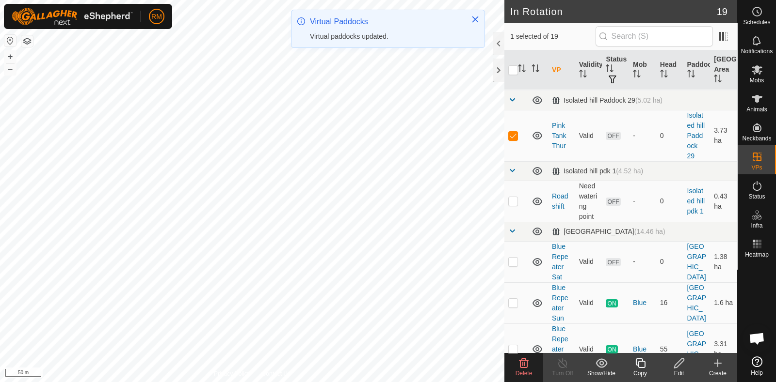
click at [439, 363] on div "Delete" at bounding box center [523, 367] width 39 height 29
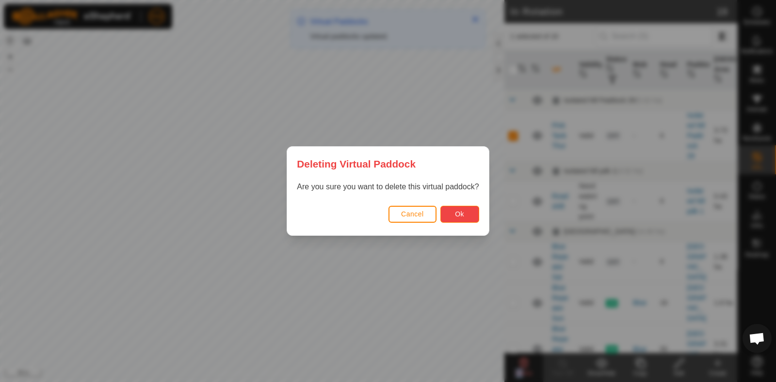
click at [439, 216] on span "Ok" at bounding box center [459, 214] width 9 height 8
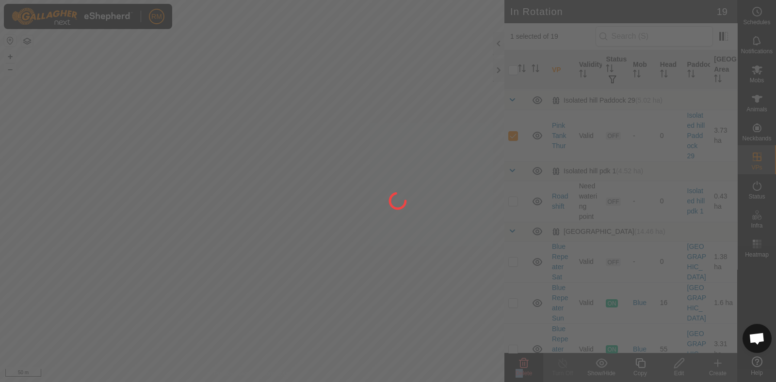
checkbox input "false"
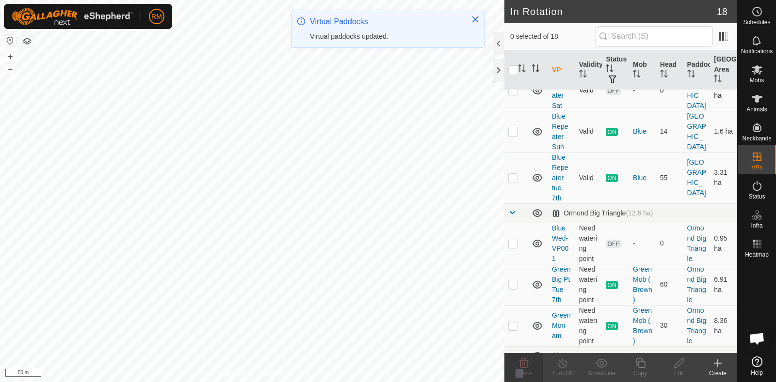
scroll to position [0, 0]
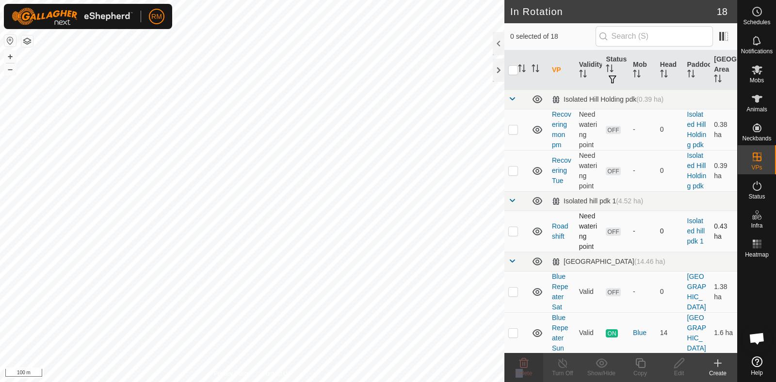
checkbox input "true"
checkbox input "false"
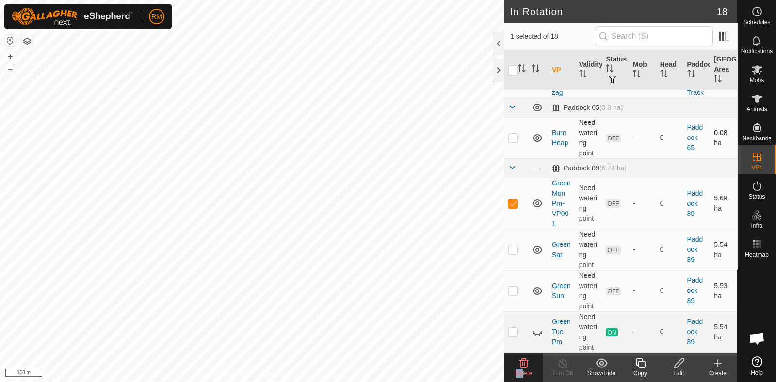
scroll to position [794, 0]
click at [439, 200] on p-checkbox at bounding box center [513, 204] width 10 height 8
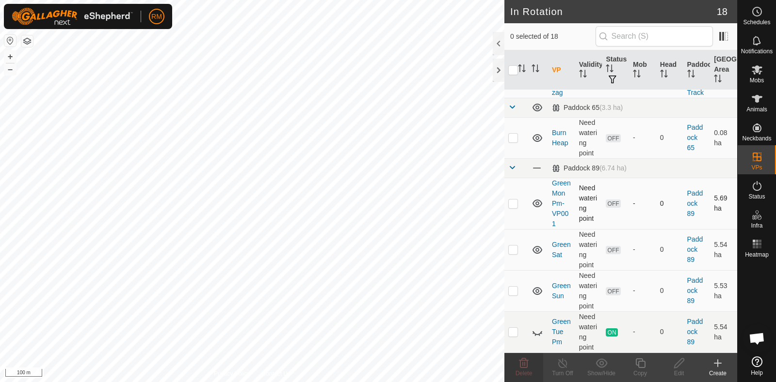
click at [439, 198] on icon at bounding box center [537, 204] width 12 height 12
click at [439, 203] on td at bounding box center [537, 203] width 20 height 51
click at [439, 198] on icon at bounding box center [537, 204] width 12 height 12
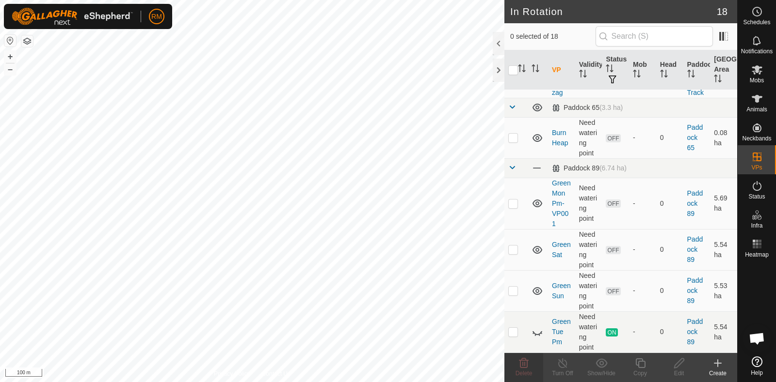
click at [439, 200] on icon at bounding box center [537, 204] width 12 height 12
click at [439, 198] on icon at bounding box center [537, 204] width 12 height 12
click at [439, 201] on p-checkbox at bounding box center [513, 204] width 10 height 8
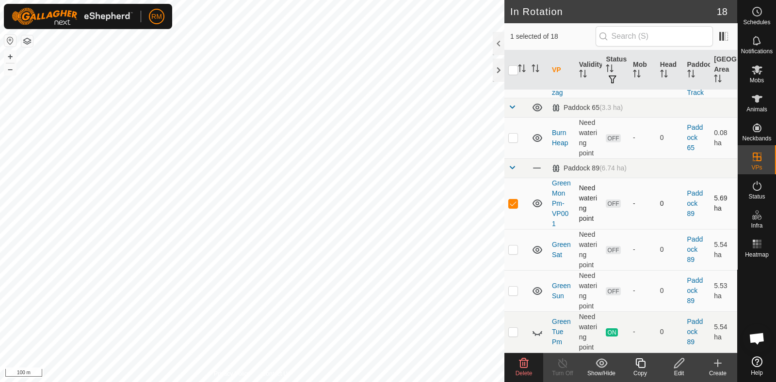
click at [439, 200] on p-checkbox at bounding box center [513, 204] width 10 height 8
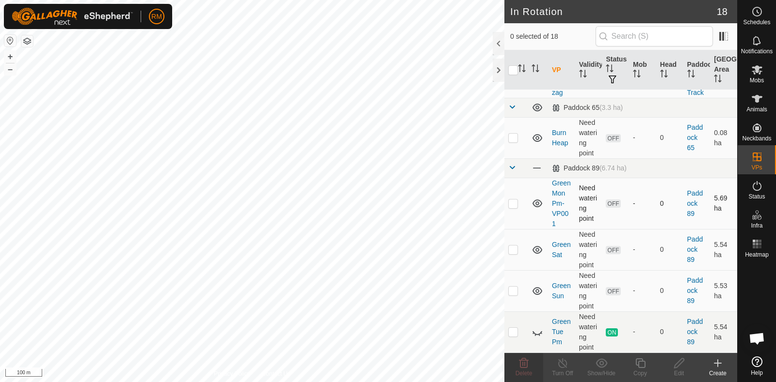
click at [439, 200] on p-checkbox at bounding box center [513, 204] width 10 height 8
checkbox input "true"
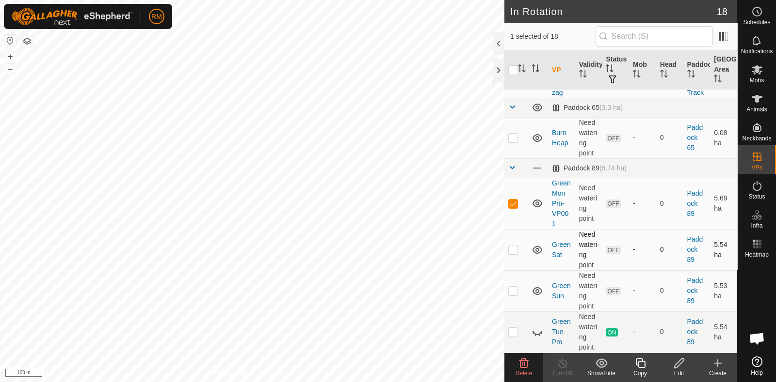
click at [439, 251] on p-checkbox at bounding box center [513, 250] width 10 height 8
checkbox input "false"
drag, startPoint x: 509, startPoint y: 197, endPoint x: 509, endPoint y: 209, distance: 12.1
click at [439, 200] on p-checkbox at bounding box center [513, 204] width 10 height 8
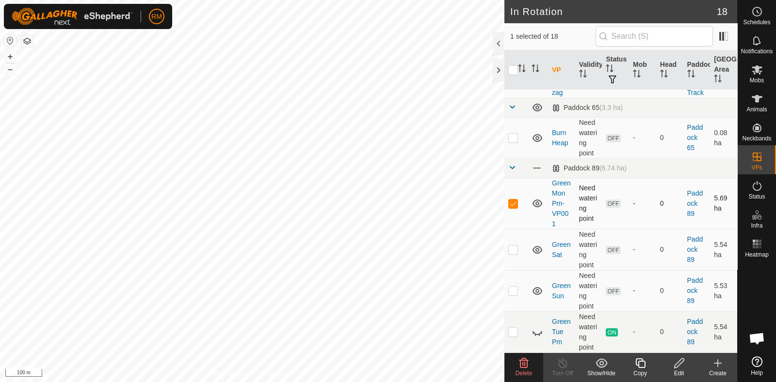
checkbox input "false"
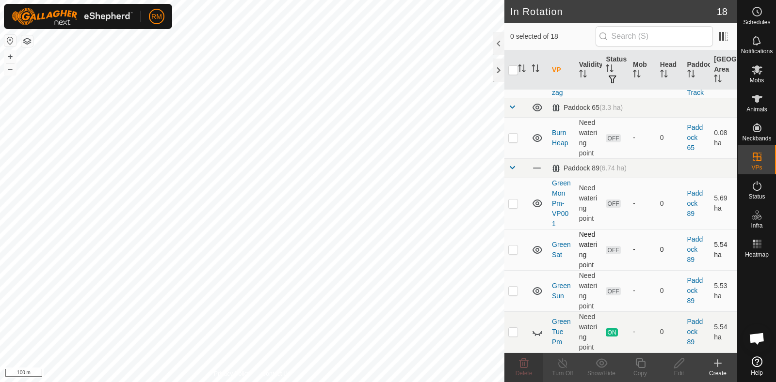
click at [439, 250] on p-checkbox at bounding box center [513, 250] width 10 height 8
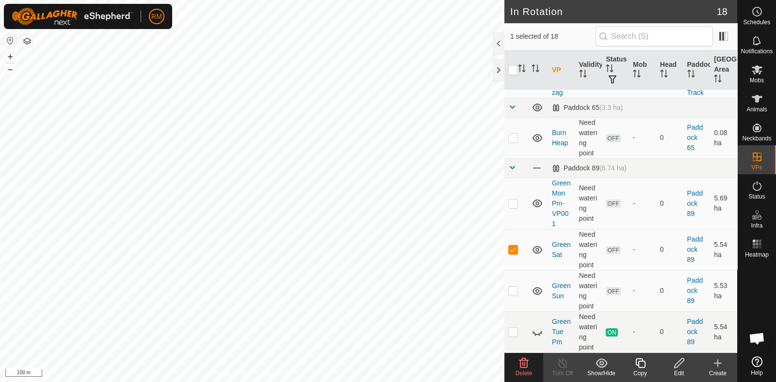
click at [439, 363] on icon at bounding box center [524, 364] width 12 height 12
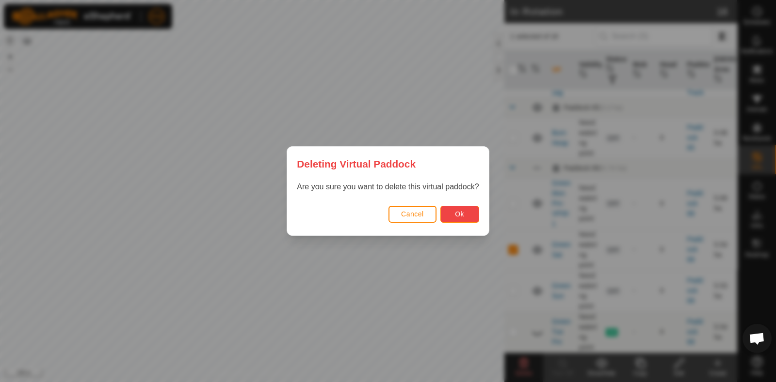
click at [439, 214] on button "Ok" at bounding box center [459, 214] width 39 height 17
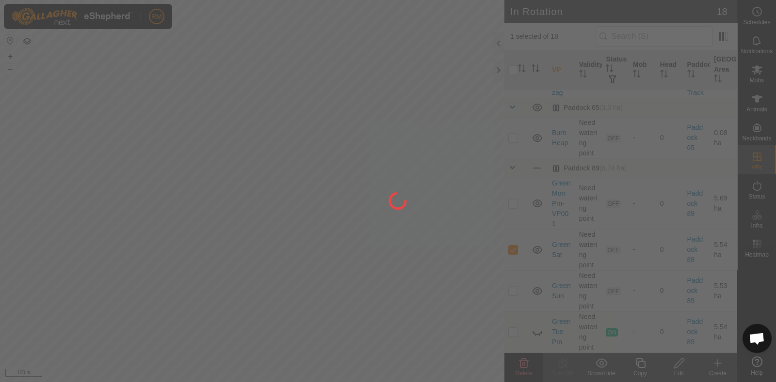
checkbox input "false"
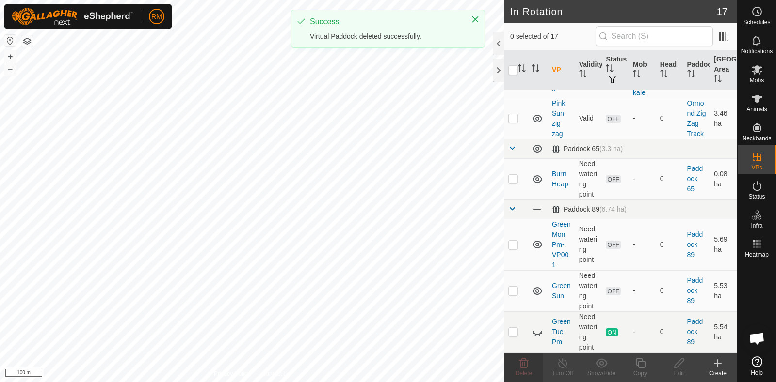
scroll to position [0, 0]
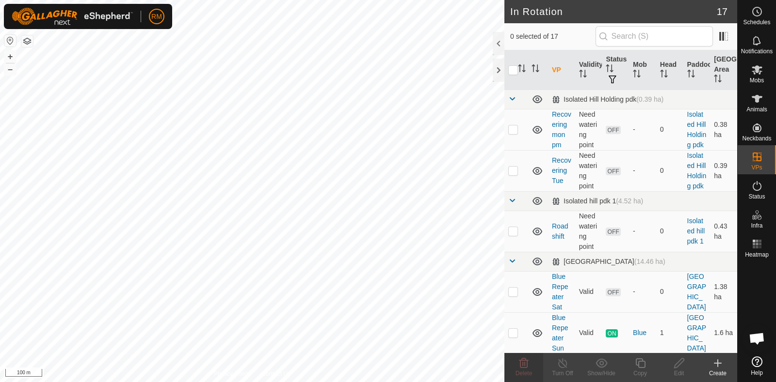
checkbox input "true"
click at [439, 363] on icon at bounding box center [523, 364] width 9 height 10
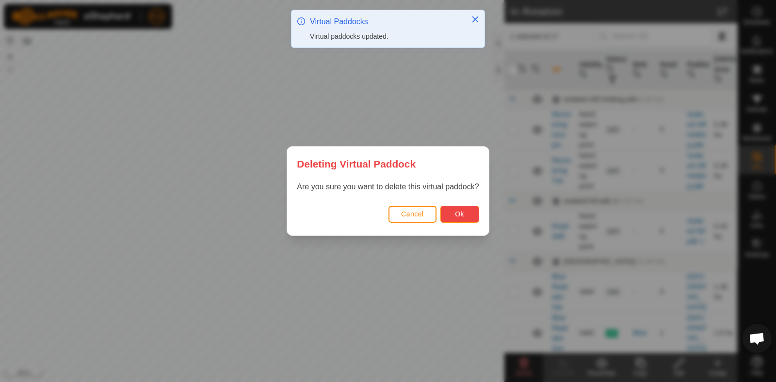
click at [439, 212] on button "Ok" at bounding box center [459, 214] width 39 height 17
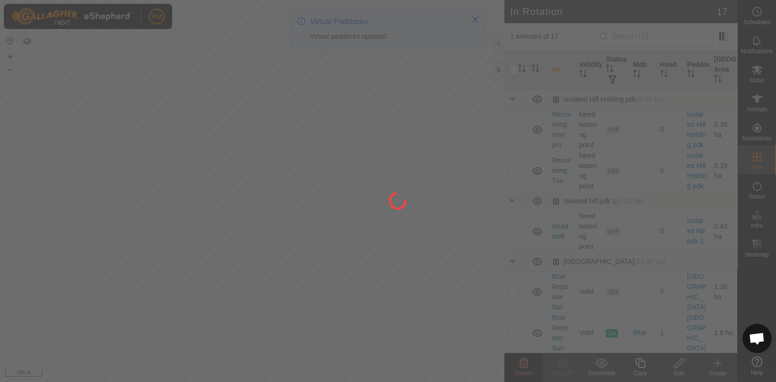
checkbox input "false"
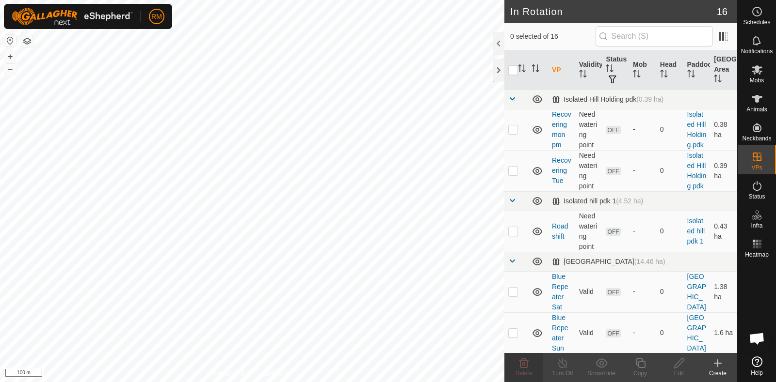
checkbox input "true"
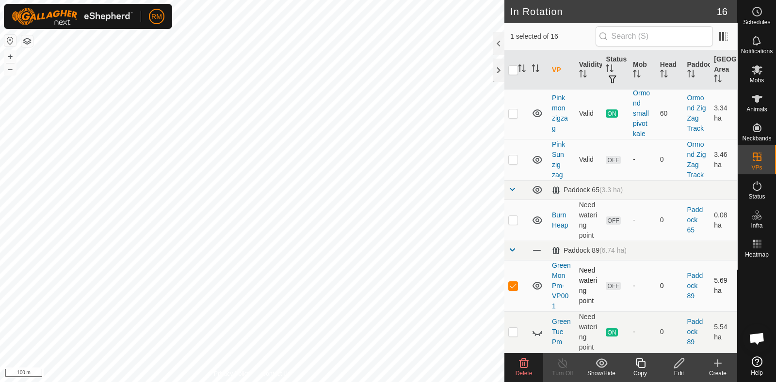
scroll to position [712, 0]
click at [439, 282] on icon at bounding box center [537, 286] width 10 height 8
checkbox input "true"
checkbox input "false"
click at [439, 363] on icon at bounding box center [523, 364] width 9 height 10
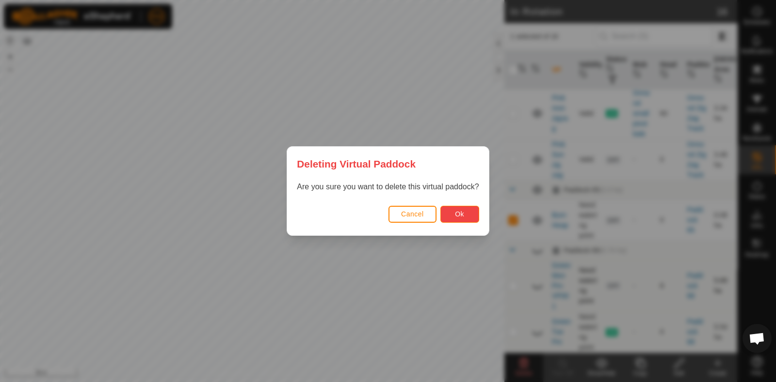
click at [439, 216] on button "Ok" at bounding box center [459, 214] width 39 height 17
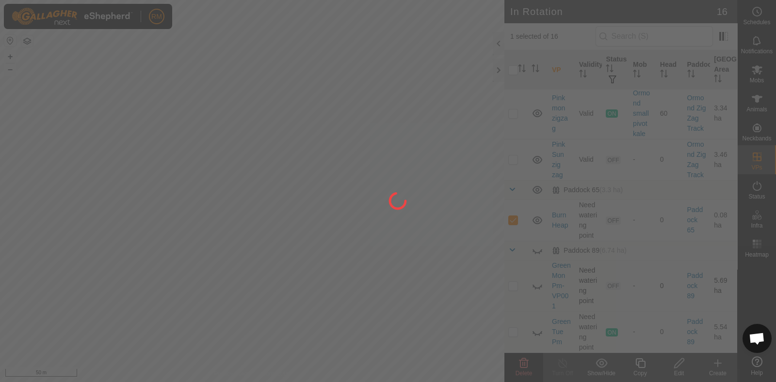
checkbox input "false"
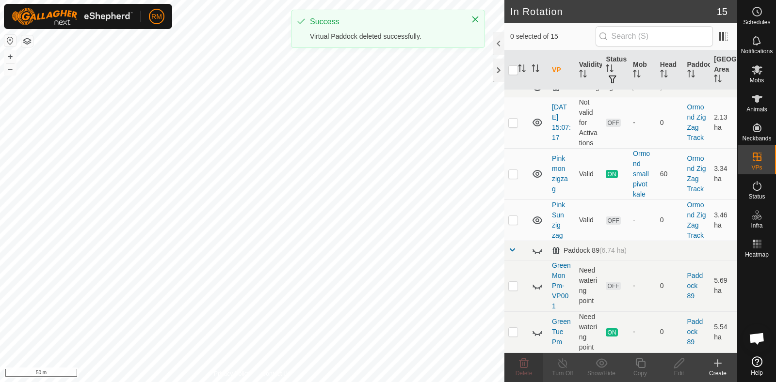
scroll to position [0, 0]
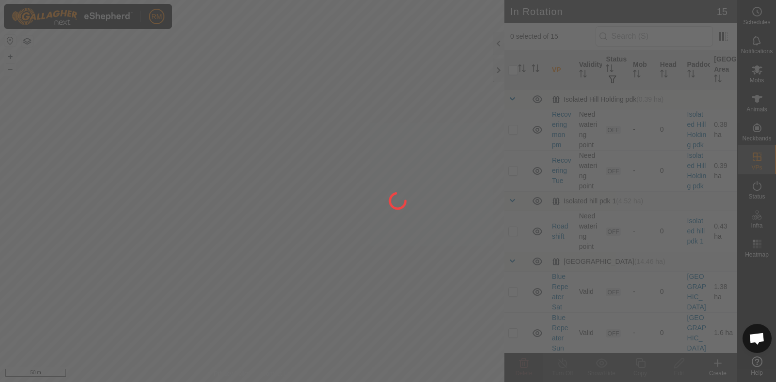
drag, startPoint x: 261, startPoint y: 138, endPoint x: 284, endPoint y: 257, distance: 121.0
click at [284, 257] on div at bounding box center [388, 191] width 776 height 382
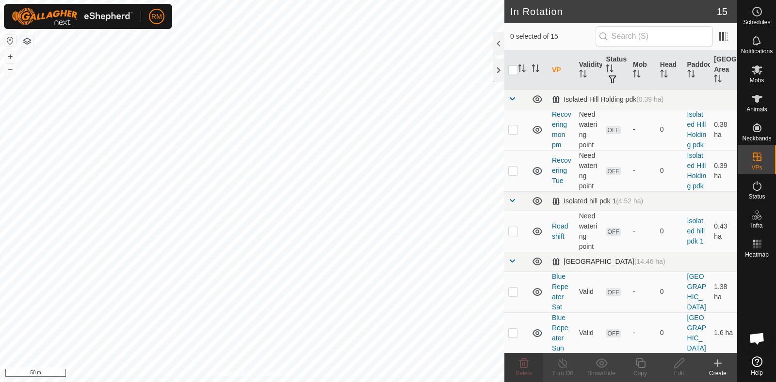
checkbox input "true"
checkbox input "false"
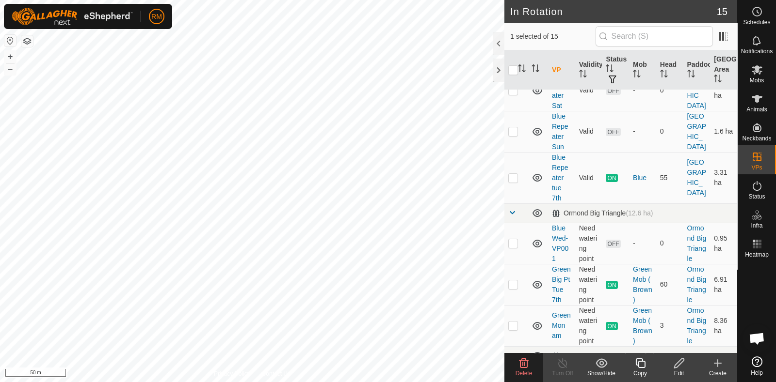
click at [439, 363] on icon at bounding box center [524, 364] width 12 height 12
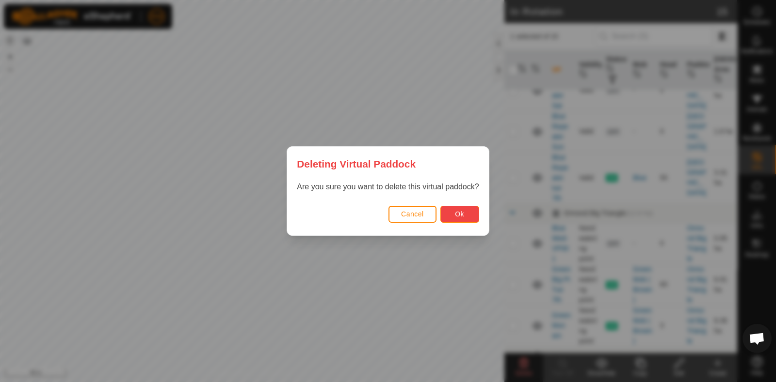
click at [439, 213] on button "Ok" at bounding box center [459, 214] width 39 height 17
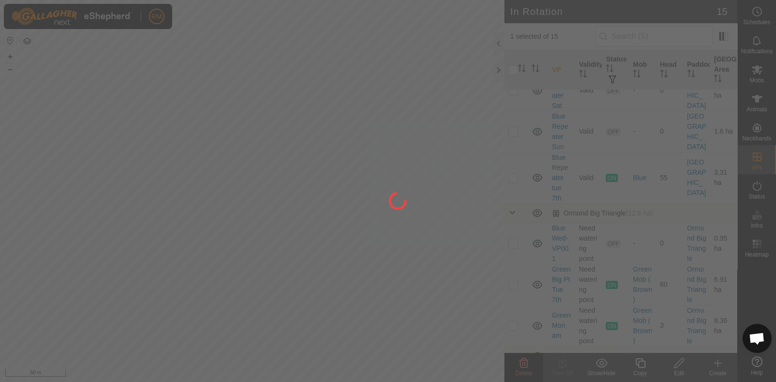
checkbox input "false"
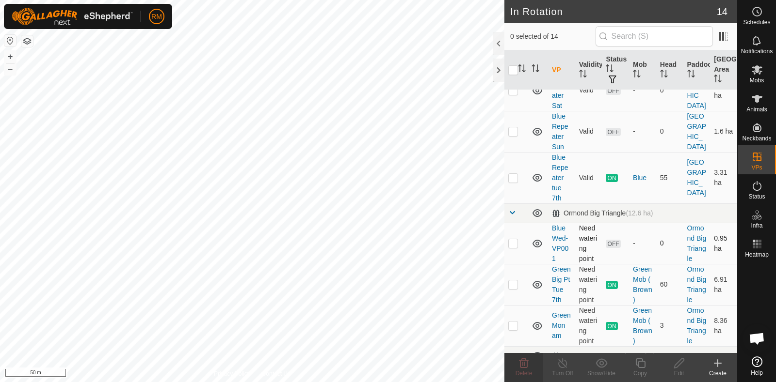
checkbox input "true"
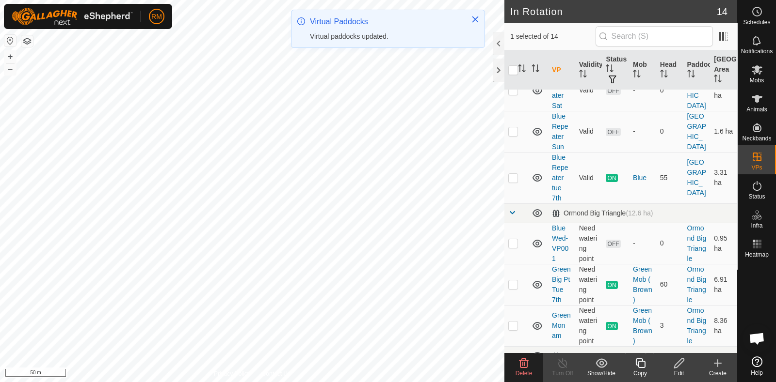
click at [439, 362] on icon at bounding box center [524, 364] width 12 height 12
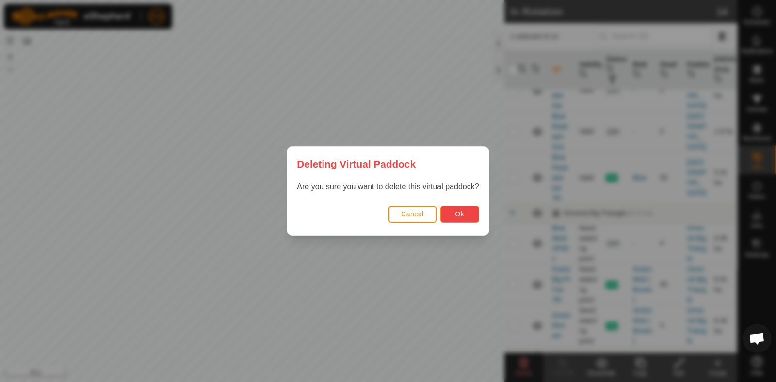
click at [439, 213] on button "Ok" at bounding box center [459, 214] width 39 height 17
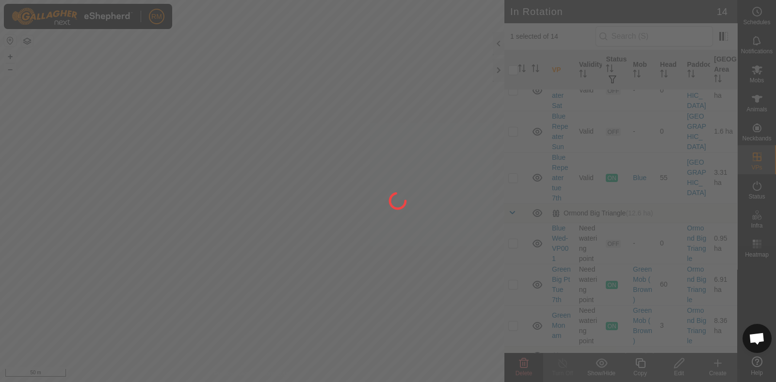
checkbox input "false"
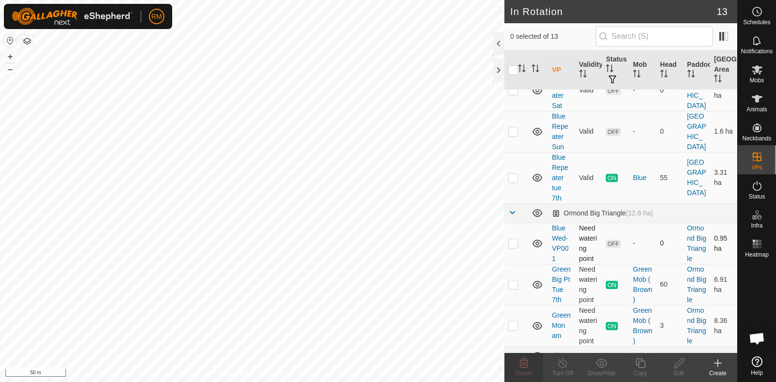
checkbox input "true"
click at [439, 363] on icon at bounding box center [640, 364] width 12 height 12
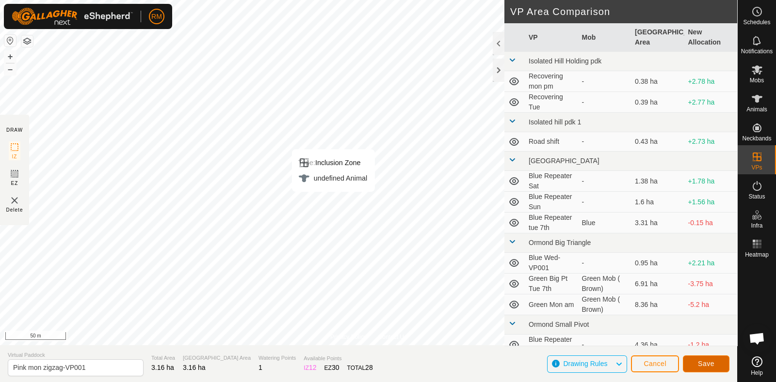
click at [439, 363] on span "Save" at bounding box center [706, 364] width 16 height 8
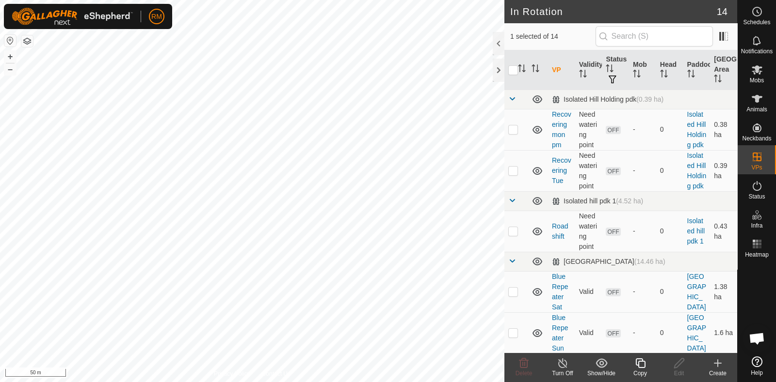
checkbox input "false"
checkbox input "true"
click at [439, 363] on icon at bounding box center [679, 364] width 12 height 12
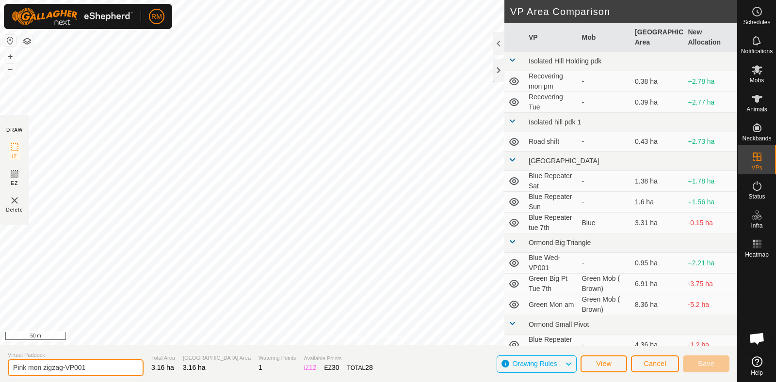
click at [96, 363] on input "Pink mon zigzag-VP001" at bounding box center [76, 368] width 136 height 17
type input "Pink Zigzag Tue"
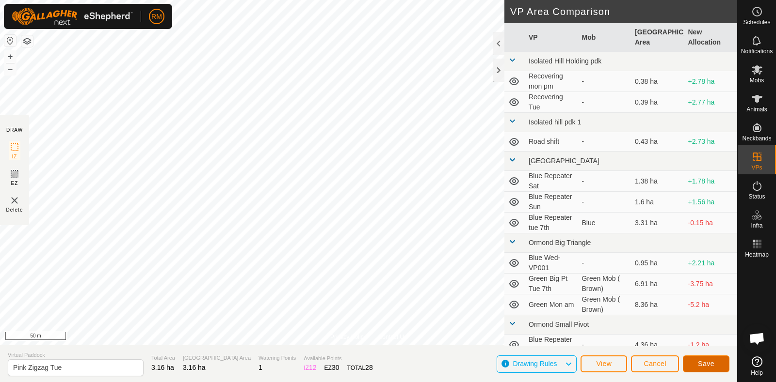
click at [439, 363] on span "Save" at bounding box center [706, 364] width 16 height 8
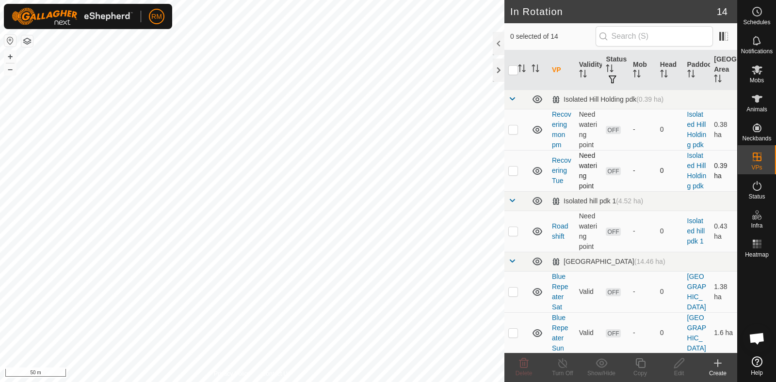
click at [439, 175] on p-checkbox at bounding box center [513, 171] width 10 height 8
checkbox input "false"
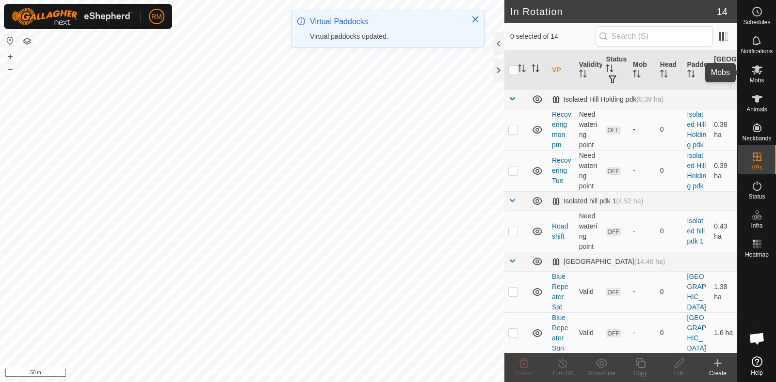
click at [439, 72] on icon at bounding box center [756, 69] width 11 height 9
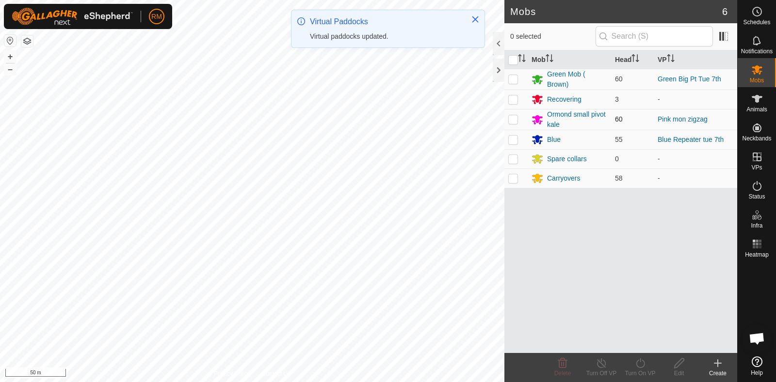
click at [439, 118] on p-checkbox at bounding box center [513, 119] width 10 height 8
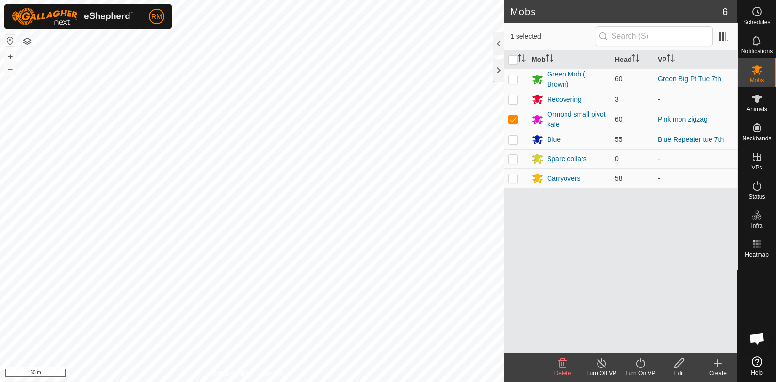
checkbox input "true"
click at [439, 361] on icon at bounding box center [639, 364] width 9 height 10
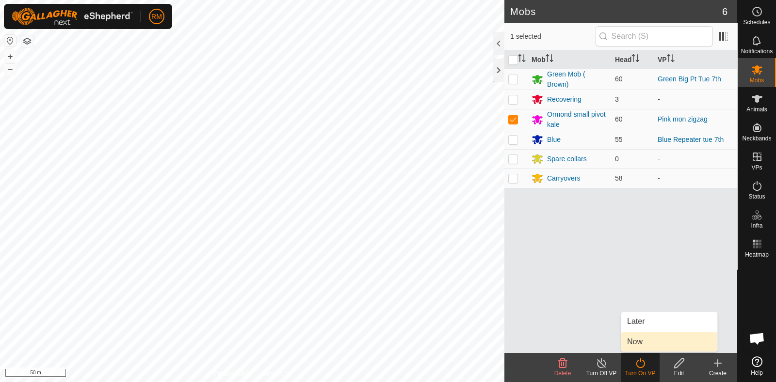
click at [439, 342] on link "Now" at bounding box center [669, 342] width 96 height 19
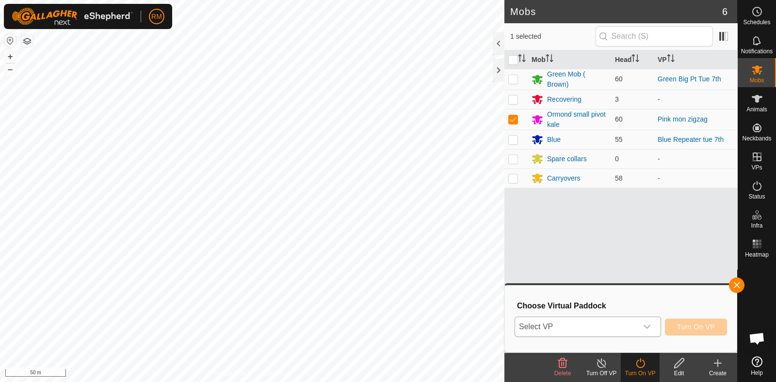
click at [439, 328] on icon "dropdown trigger" at bounding box center [647, 327] width 8 height 8
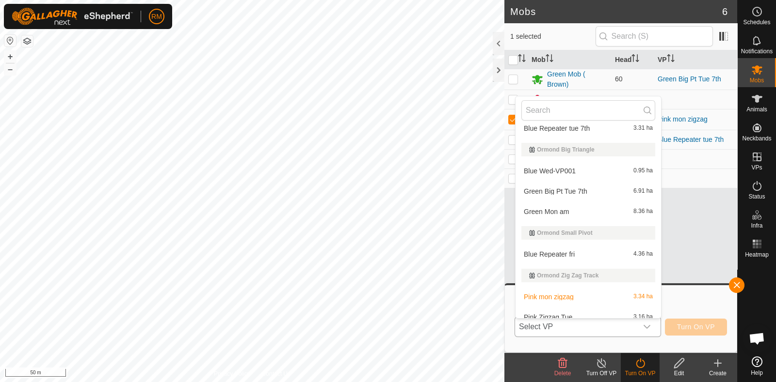
scroll to position [202, 0]
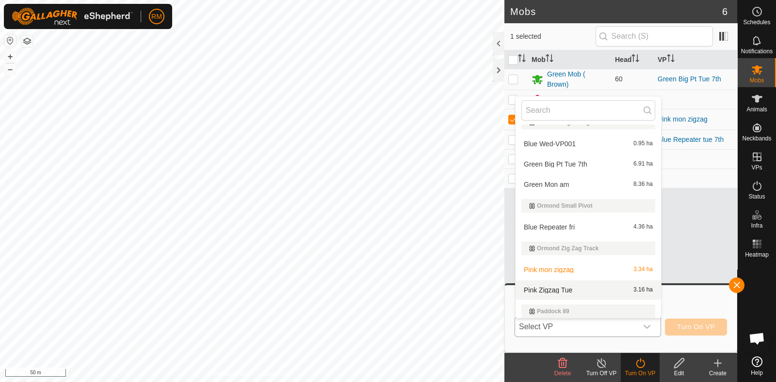
click at [439, 292] on li "Pink Zigzag Tue 3.16 ha" at bounding box center [587, 290] width 145 height 19
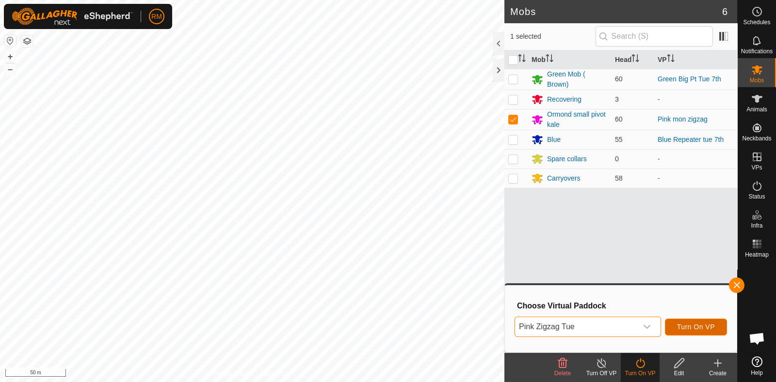
click at [439, 326] on span "Turn On VP" at bounding box center [696, 327] width 38 height 8
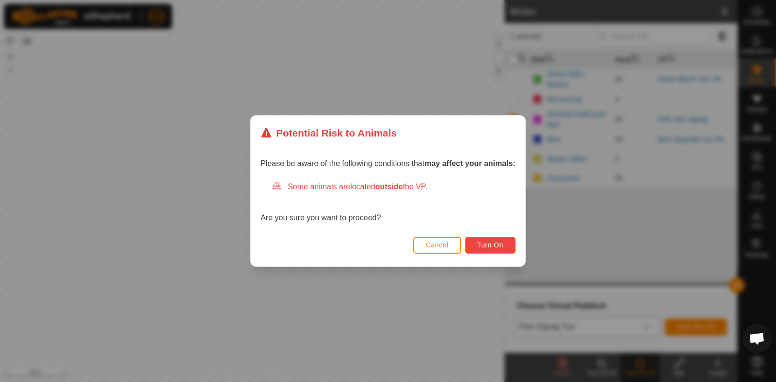
click at [439, 246] on span "Turn On" at bounding box center [490, 245] width 26 height 8
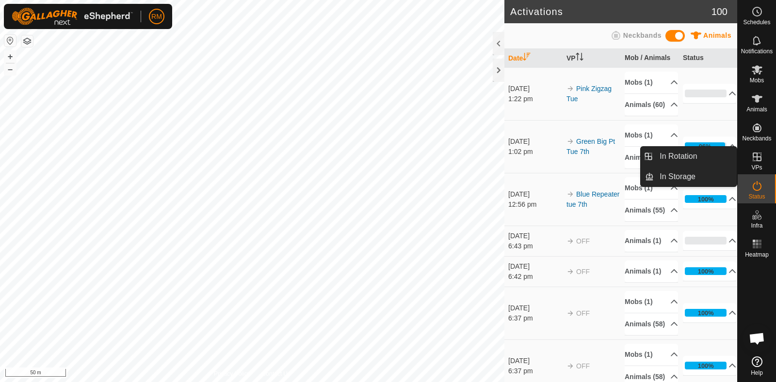
click at [439, 157] on icon at bounding box center [756, 157] width 9 height 9
click at [439, 156] on span "In Rotation" at bounding box center [677, 157] width 37 height 12
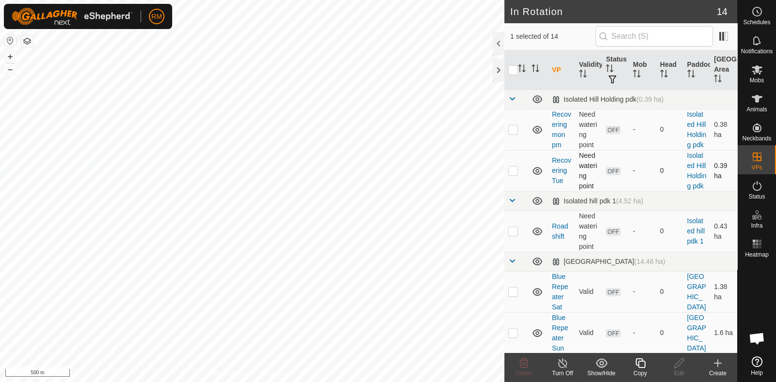
click at [439, 175] on p-checkbox at bounding box center [513, 171] width 10 height 8
checkbox input "true"
click at [439, 133] on p-checkbox at bounding box center [513, 130] width 10 height 8
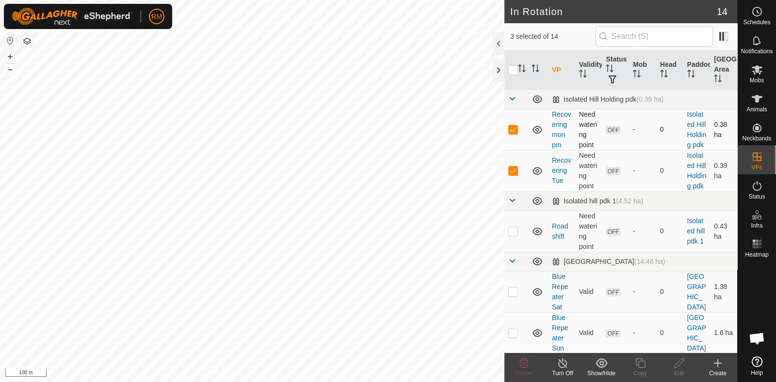
checkbox input "true"
click at [439, 175] on p-checkbox at bounding box center [513, 171] width 10 height 8
checkbox input "false"
click at [439, 133] on p-checkbox at bounding box center [513, 130] width 10 height 8
checkbox input "false"
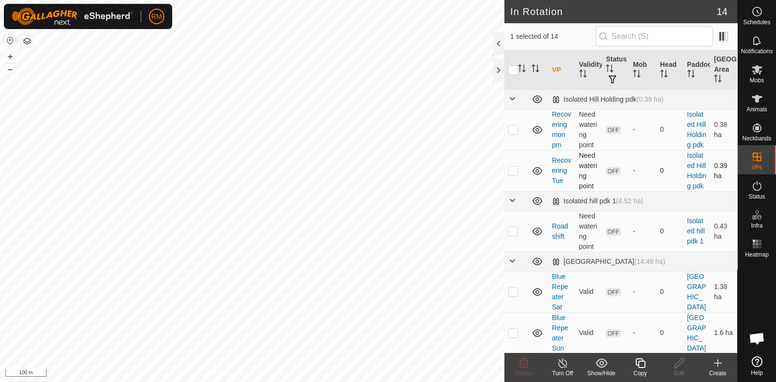
click at [439, 175] on p-checkbox at bounding box center [513, 171] width 10 height 8
checkbox input "true"
click at [439, 133] on p-checkbox at bounding box center [513, 130] width 10 height 8
checkbox input "true"
drag, startPoint x: 510, startPoint y: 201, endPoint x: 513, endPoint y: 188, distance: 13.4
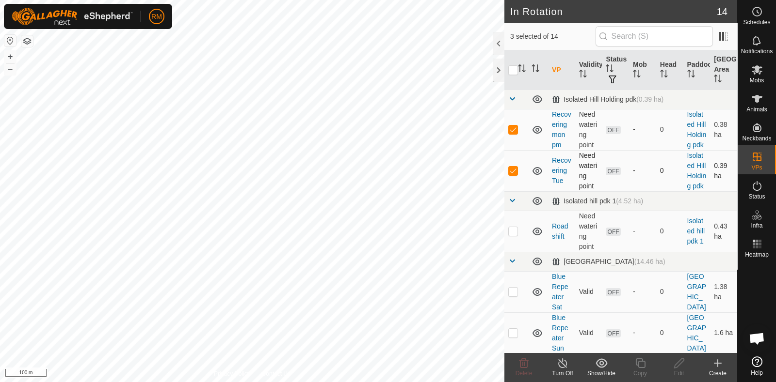
click at [439, 175] on p-checkbox at bounding box center [513, 171] width 10 height 8
checkbox input "false"
click at [439, 133] on p-checkbox at bounding box center [513, 130] width 10 height 8
checkbox input "false"
click at [439, 175] on p-checkbox at bounding box center [513, 171] width 10 height 8
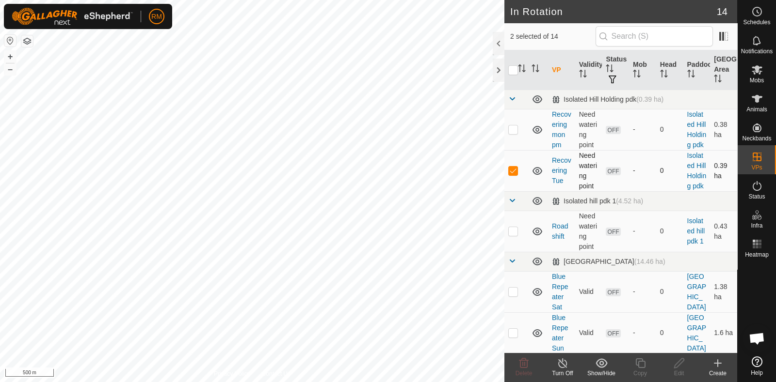
click at [439, 175] on p-checkbox at bounding box center [513, 171] width 10 height 8
click at [439, 191] on td at bounding box center [515, 170] width 23 height 41
checkbox input "false"
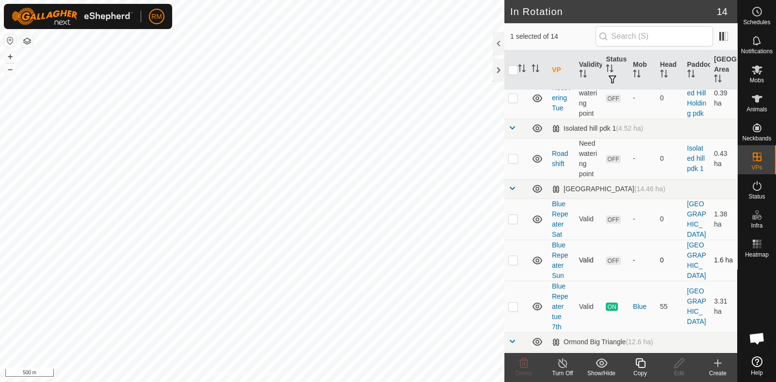
scroll to position [101, 0]
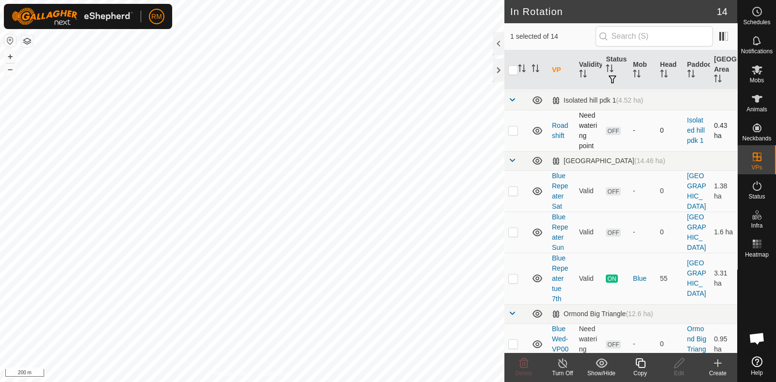
click at [439, 134] on p-checkbox at bounding box center [513, 131] width 10 height 8
click at [439, 151] on td at bounding box center [515, 130] width 23 height 41
checkbox input "false"
click at [439, 103] on icon at bounding box center [757, 99] width 12 height 12
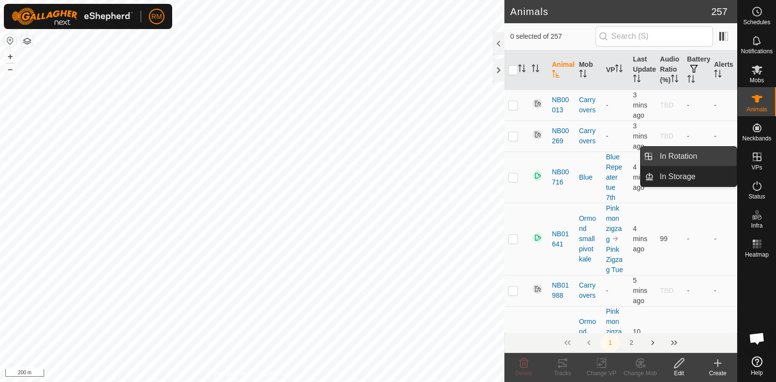
click at [439, 152] on link "In Rotation" at bounding box center [694, 156] width 83 height 19
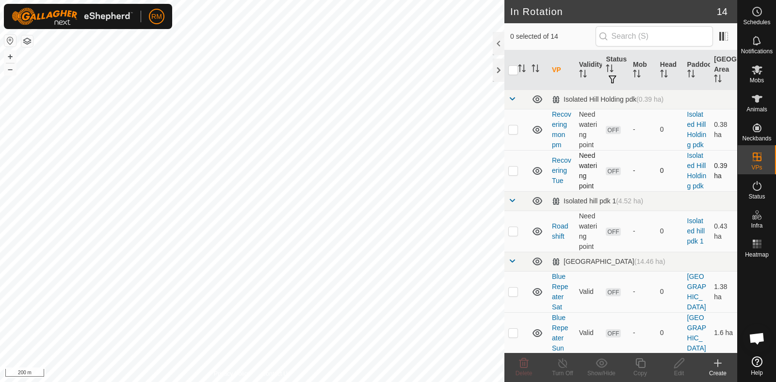
click at [439, 175] on p-checkbox at bounding box center [513, 171] width 10 height 8
checkbox input "true"
click at [439, 133] on p-checkbox at bounding box center [513, 130] width 10 height 8
click at [439, 363] on icon at bounding box center [524, 364] width 12 height 12
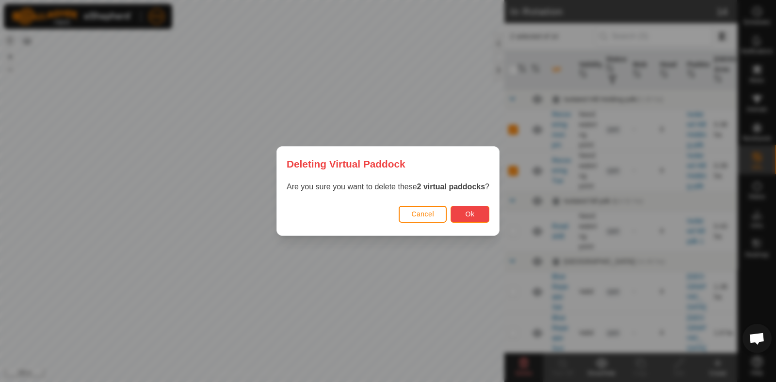
click at [439, 214] on span "Ok" at bounding box center [469, 214] width 9 height 8
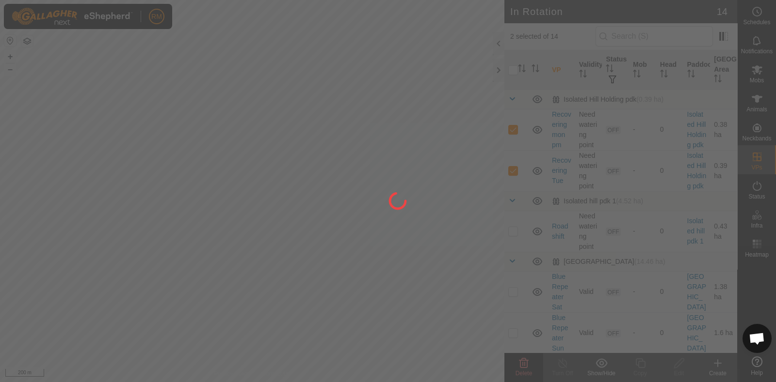
checkbox input "false"
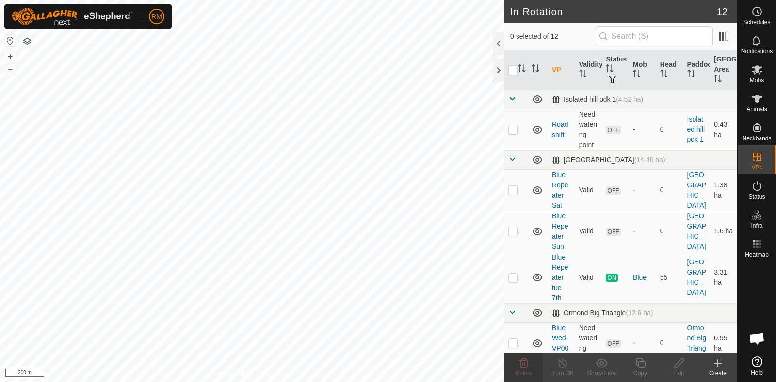
checkbox input "true"
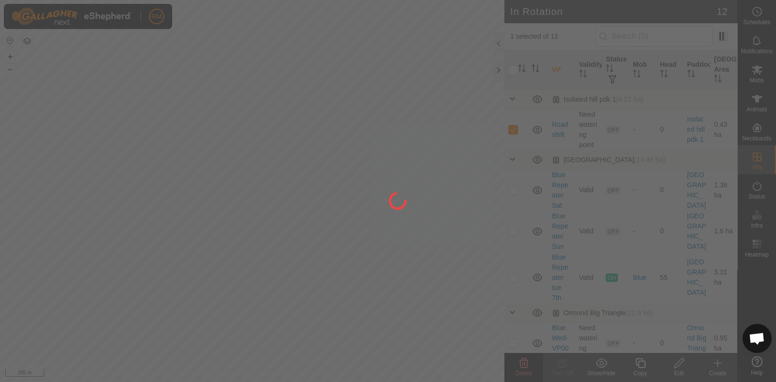
click at [439, 363] on div at bounding box center [388, 191] width 776 height 382
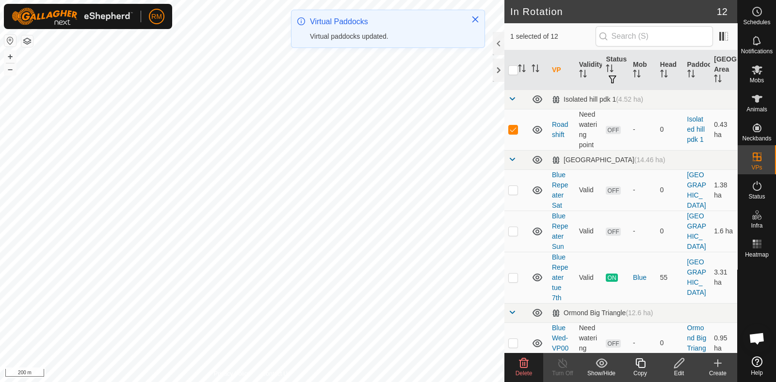
click at [439, 363] on icon at bounding box center [524, 364] width 12 height 12
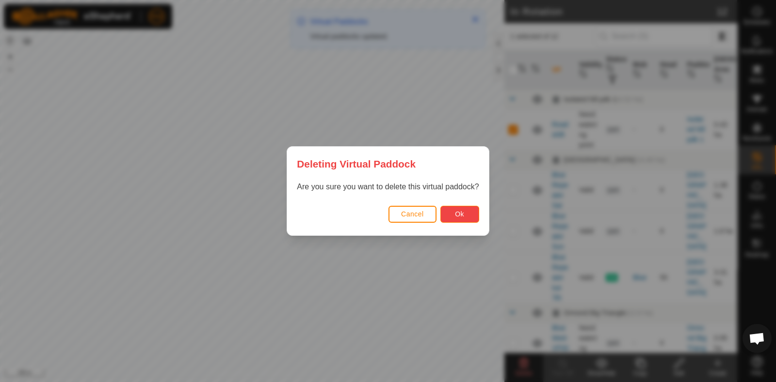
click at [439, 212] on span "Ok" at bounding box center [459, 214] width 9 height 8
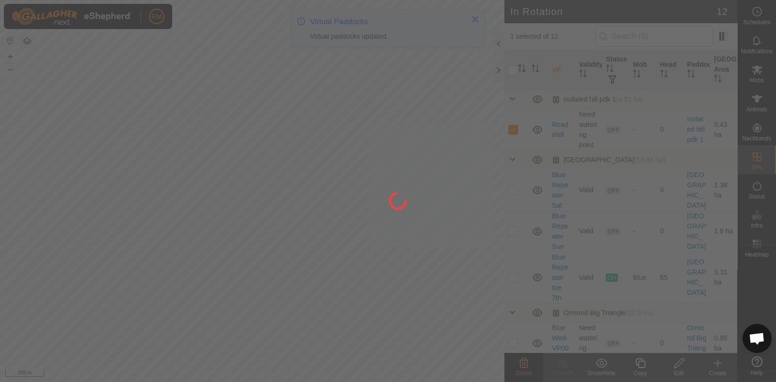
checkbox input "false"
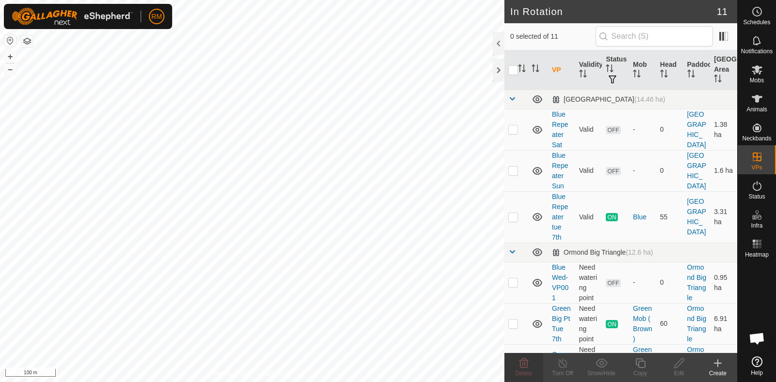
checkbox input "true"
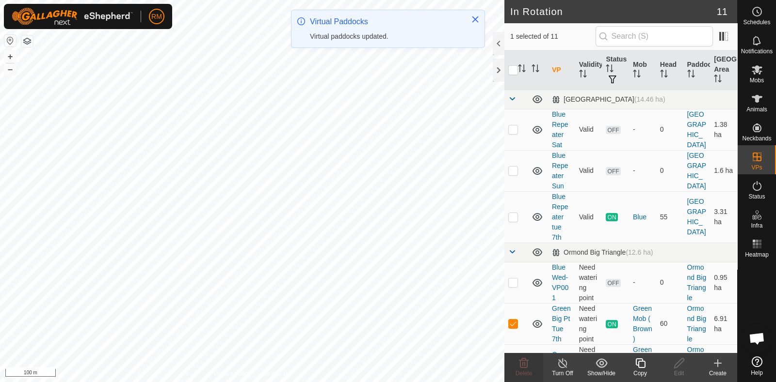
checkbox input "false"
checkbox input "true"
checkbox input "false"
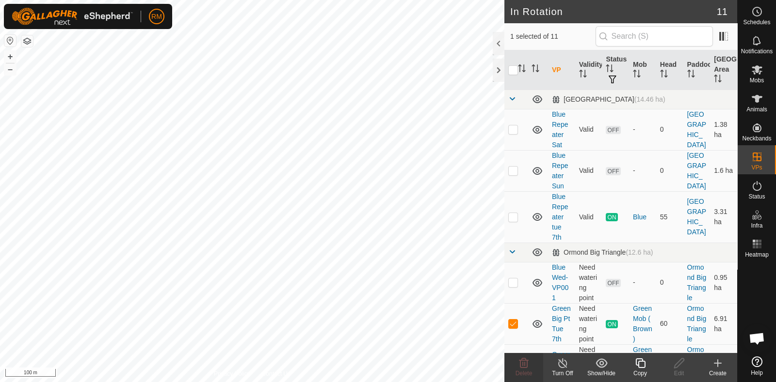
checkbox input "true"
checkbox input "false"
click at [439, 363] on icon at bounding box center [524, 364] width 12 height 12
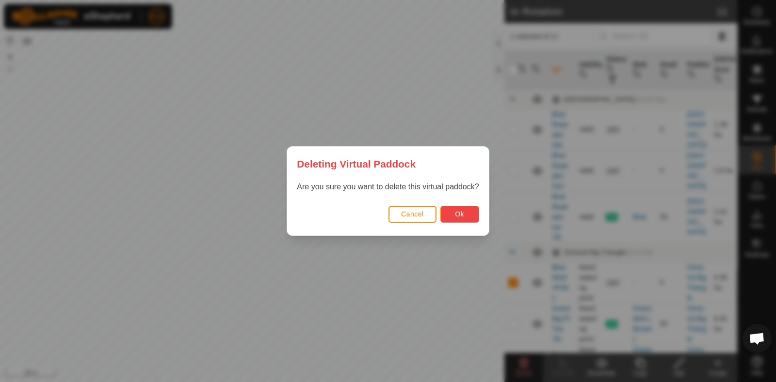
click at [439, 213] on button "Ok" at bounding box center [459, 214] width 39 height 17
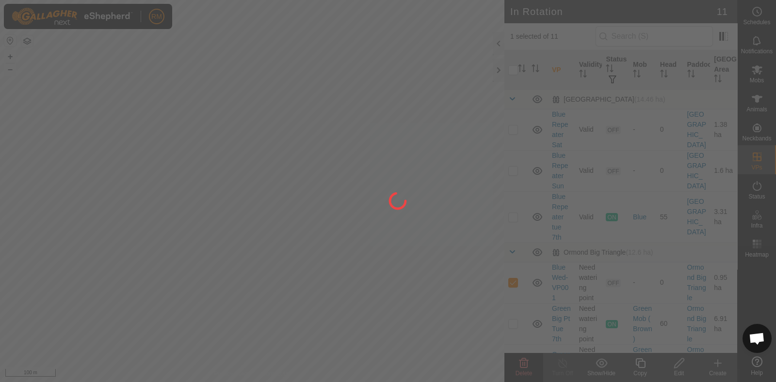
checkbox input "false"
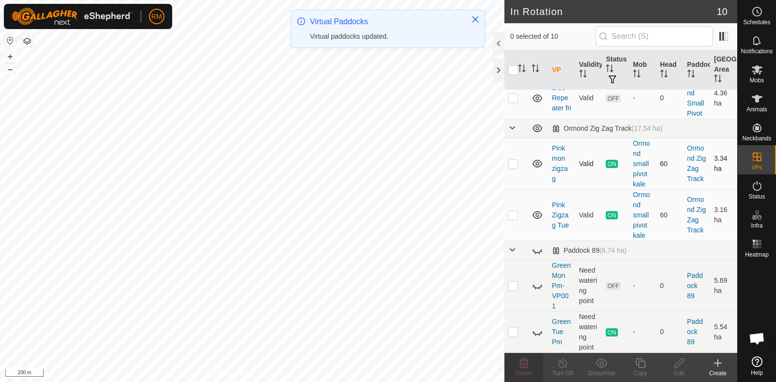
scroll to position [335, 0]
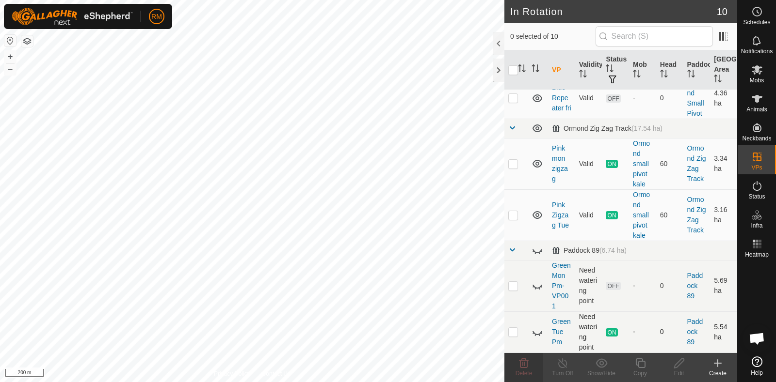
click at [439, 332] on p-checkbox at bounding box center [513, 332] width 10 height 8
checkbox input "false"
click at [439, 282] on p-checkbox at bounding box center [513, 286] width 10 height 8
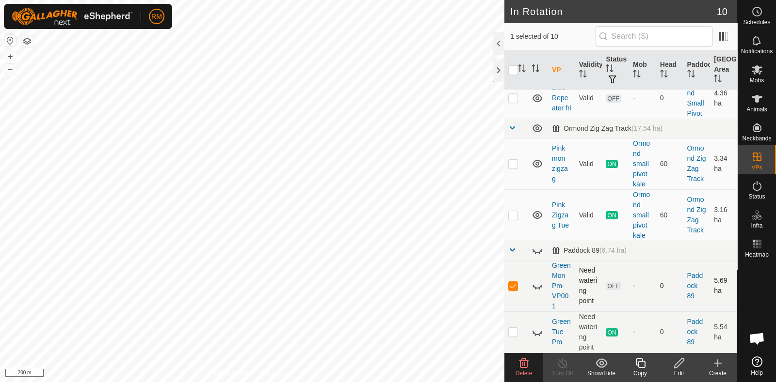
click at [439, 282] on p-checkbox at bounding box center [513, 286] width 10 height 8
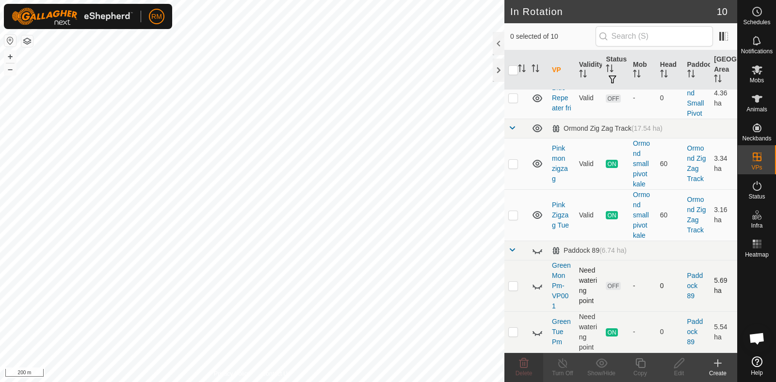
click at [439, 282] on p-checkbox at bounding box center [513, 286] width 10 height 8
checkbox input "true"
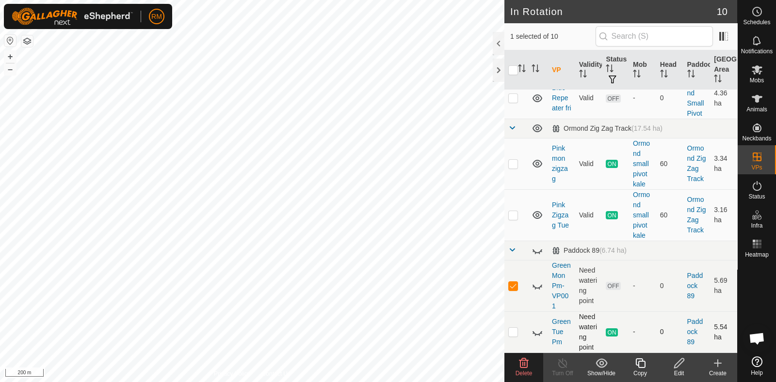
click at [439, 333] on p-checkbox at bounding box center [513, 332] width 10 height 8
checkbox input "false"
click at [439, 282] on td at bounding box center [515, 285] width 23 height 51
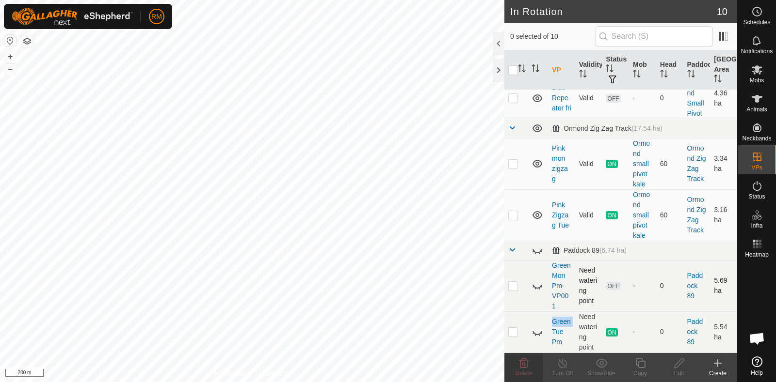
checkbox input "false"
click at [439, 282] on icon at bounding box center [537, 286] width 12 height 12
click at [439, 282] on icon at bounding box center [537, 286] width 10 height 8
click at [27, 38] on button "button" at bounding box center [27, 41] width 12 height 12
